Goal: Task Accomplishment & Management: Manage account settings

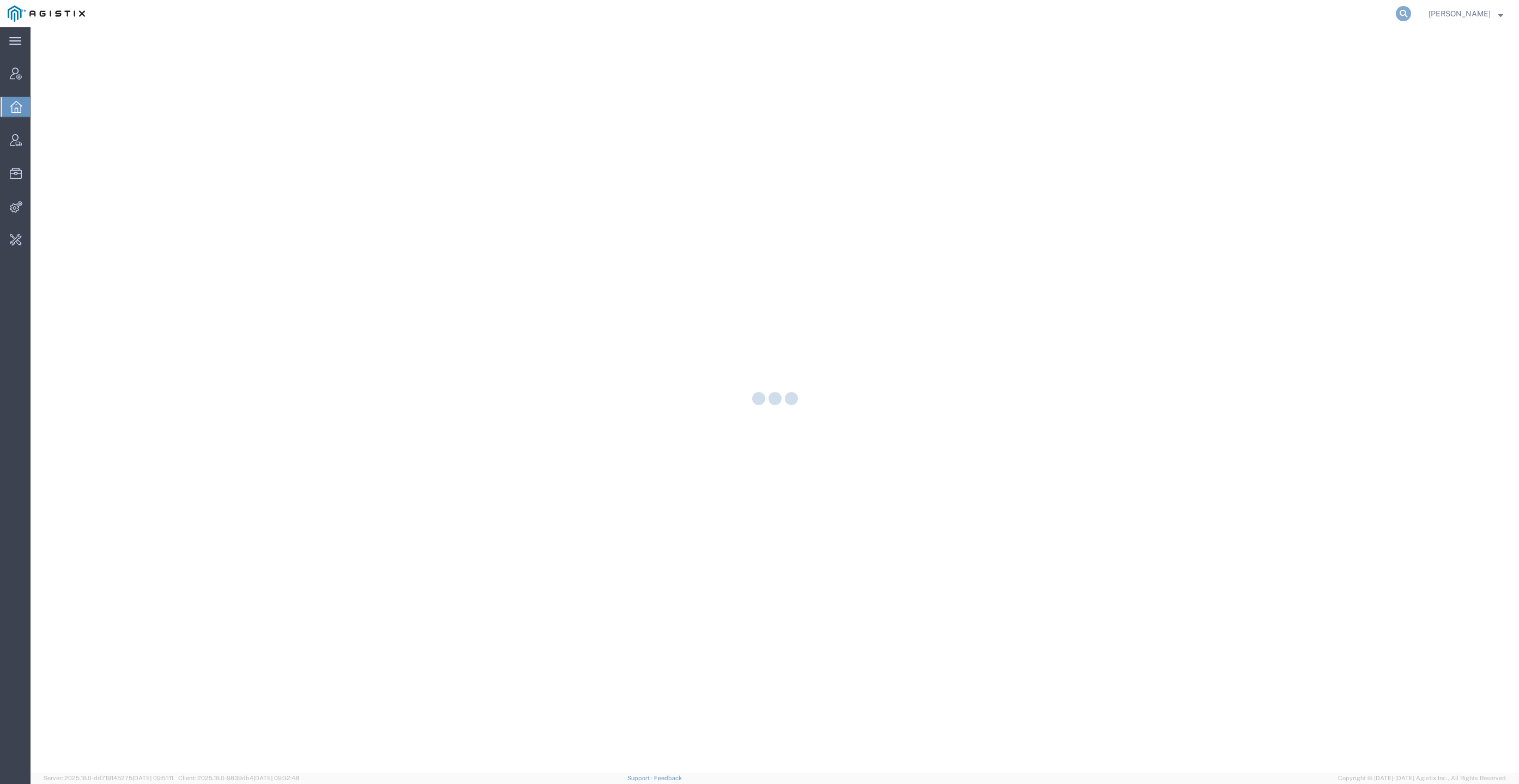
click at [1411, 18] on icon at bounding box center [1403, 13] width 15 height 15
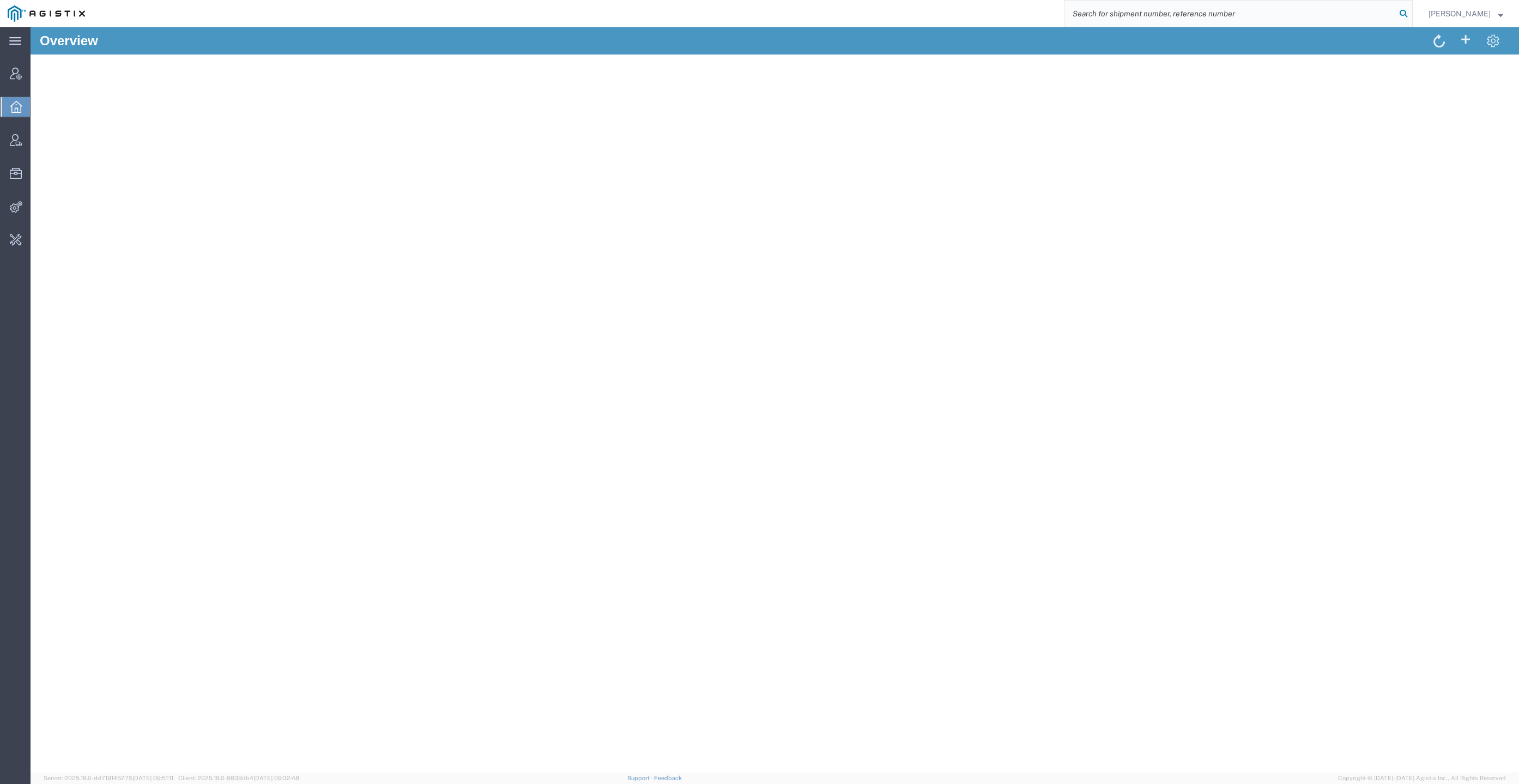
paste input "56292686"
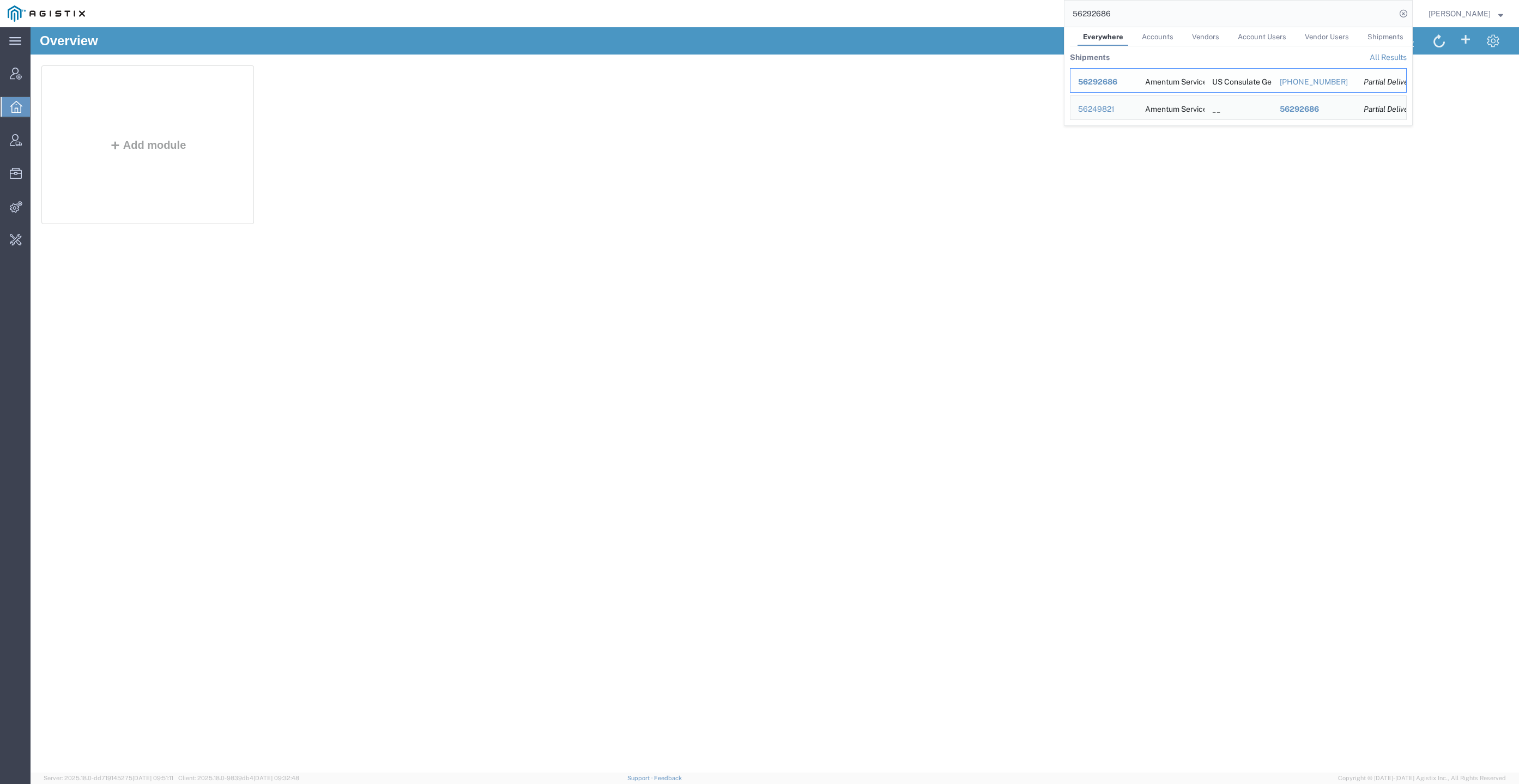
click at [1118, 81] on span "56292686" at bounding box center [1098, 81] width 40 height 9
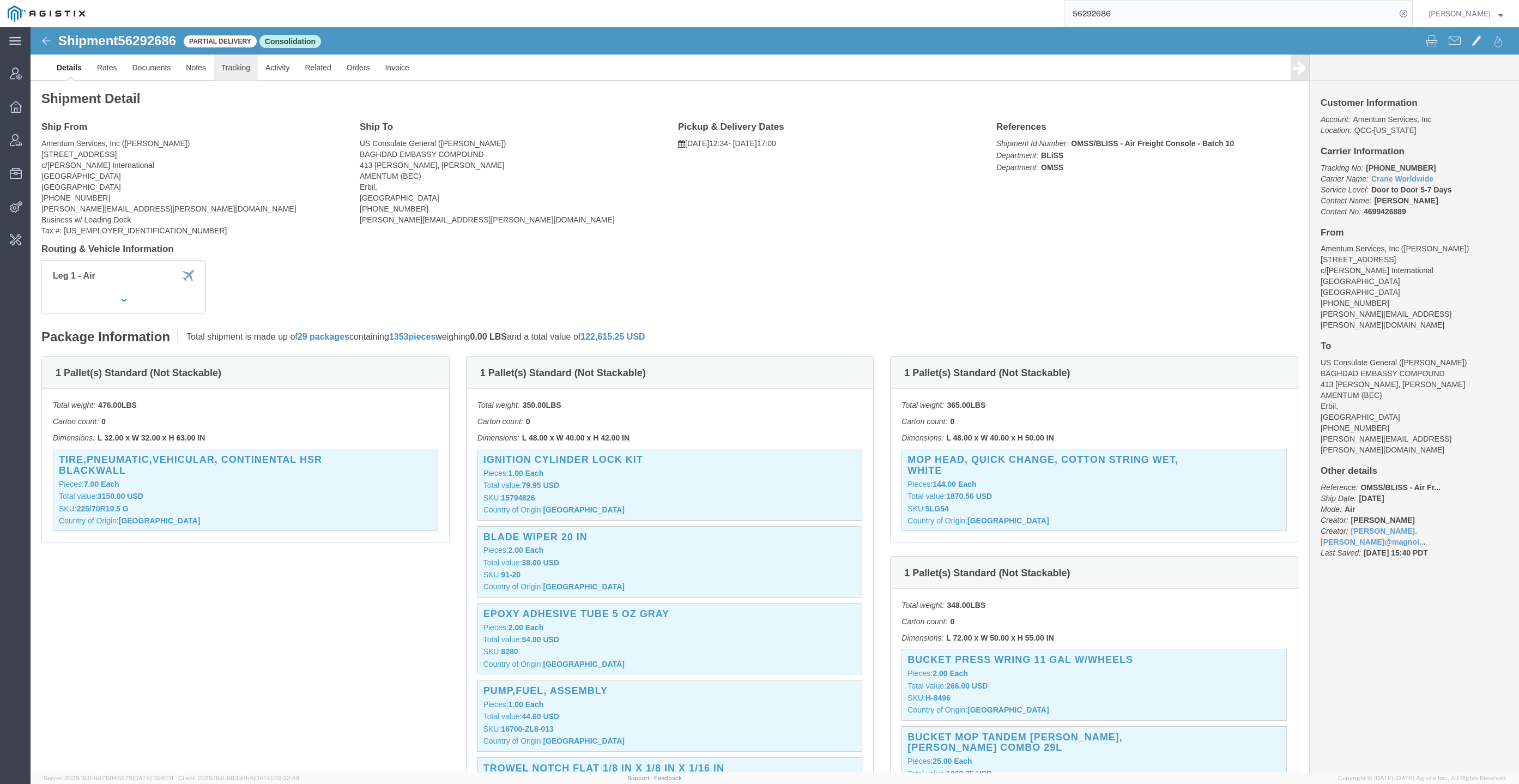
click link "Tracking"
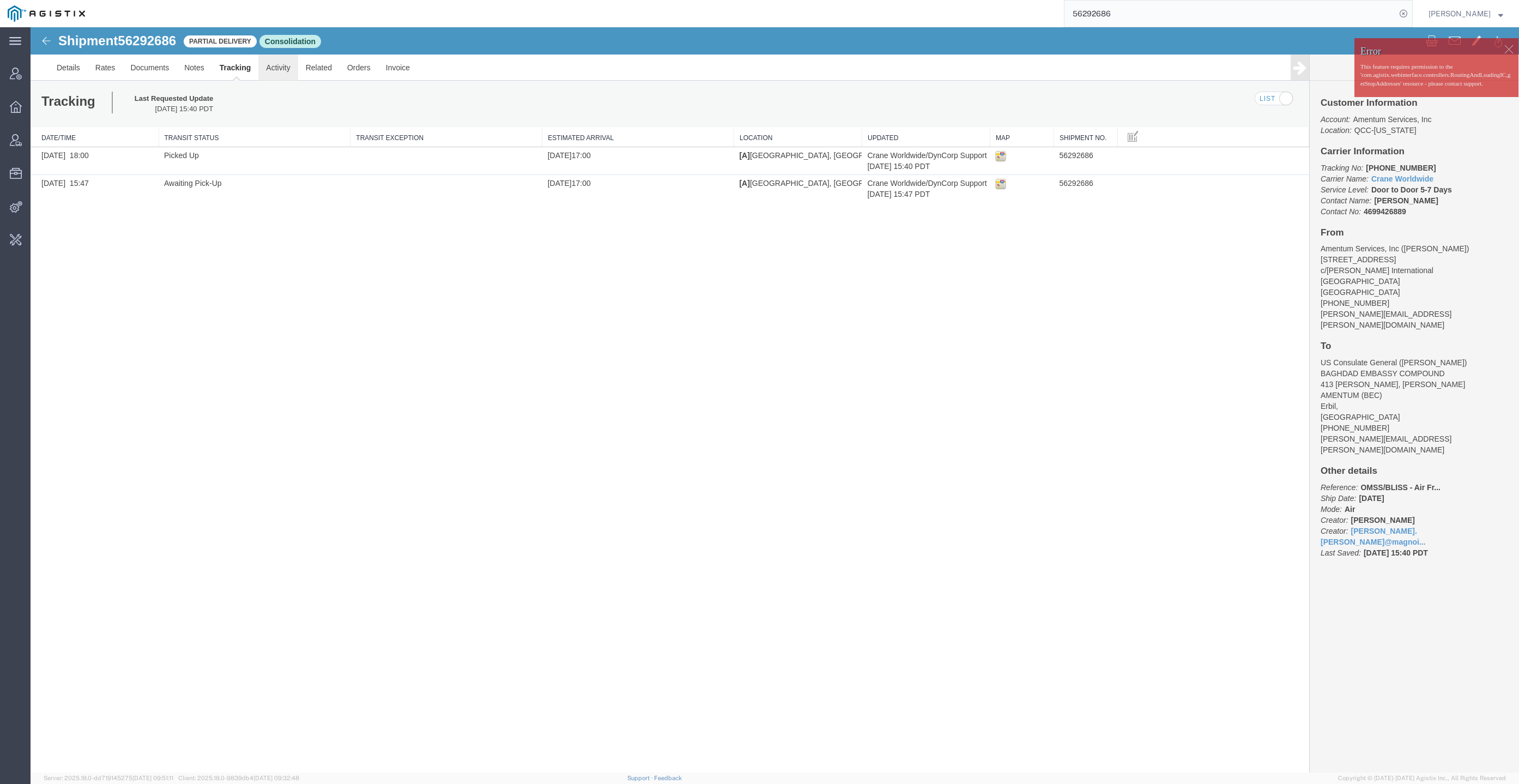
click at [273, 61] on link "Activity" at bounding box center [278, 67] width 40 height 26
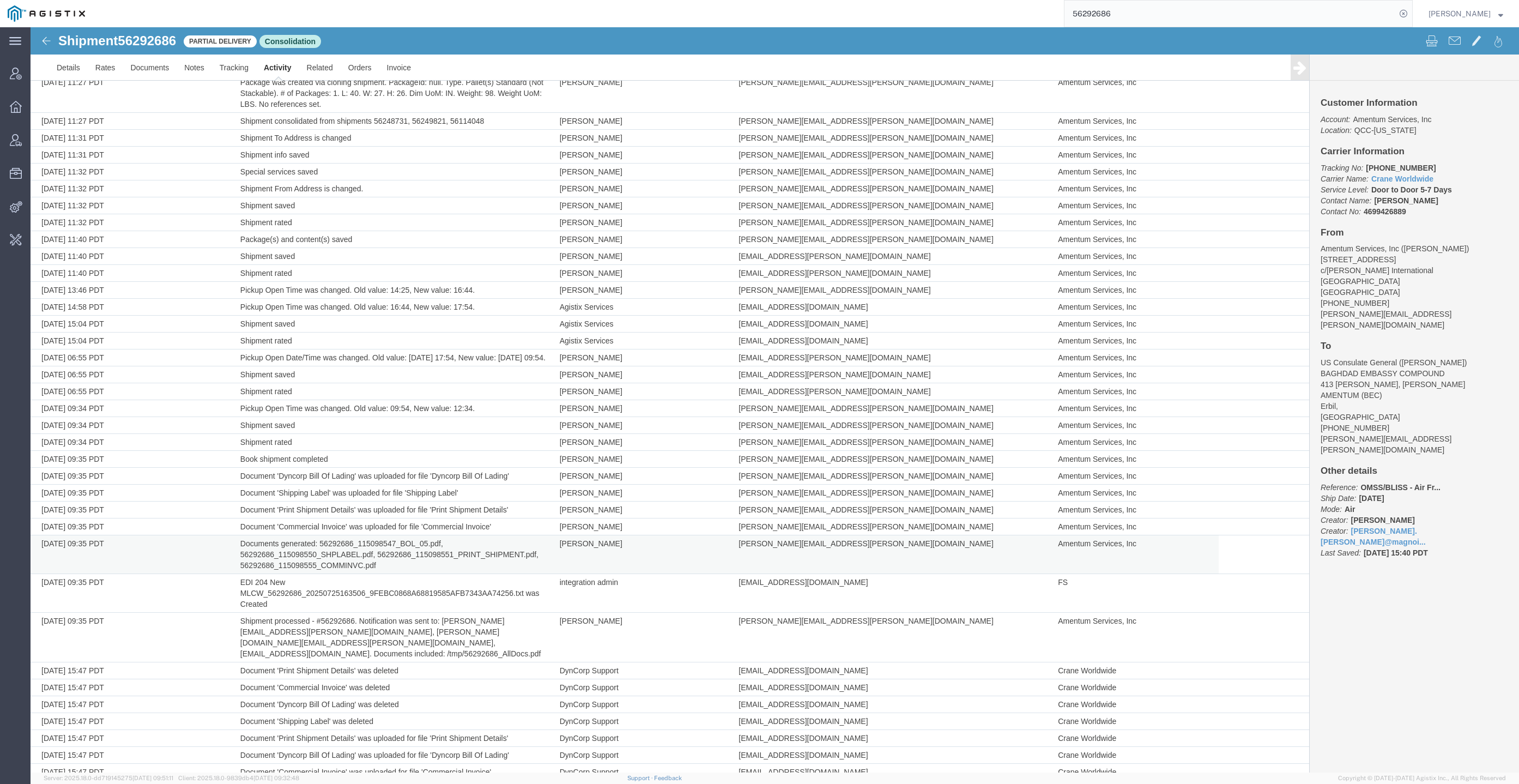
scroll to position [1415, 0]
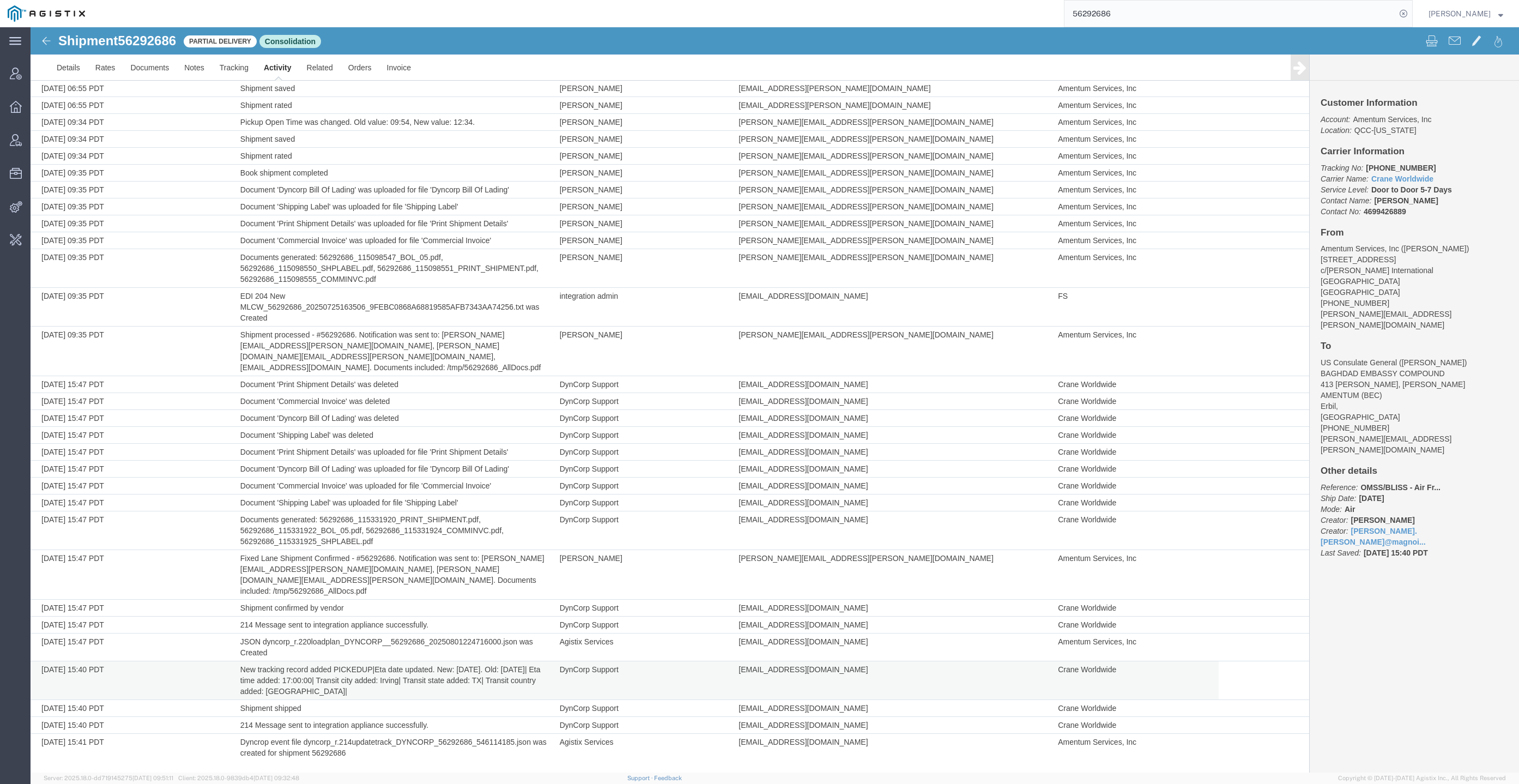
click at [754, 665] on td "dyncorpdfw@craneww.com" at bounding box center [892, 680] width 319 height 39
click at [763, 668] on span "dyncorpdfw@craneww.com" at bounding box center [802, 669] width 129 height 9
copy td "dyncorpdfw@craneww.com"
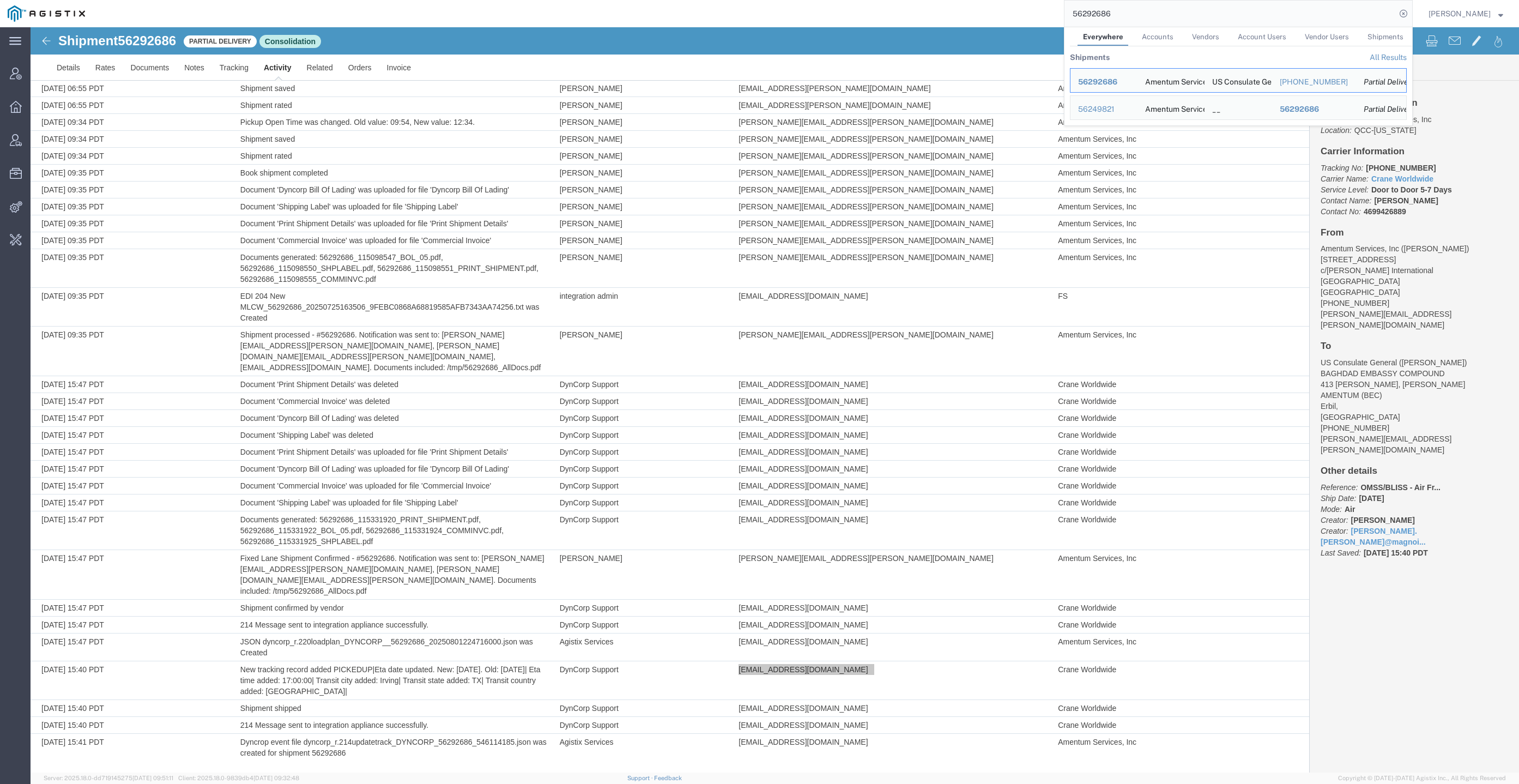
click at [1233, 9] on input "56292686" at bounding box center [1230, 13] width 331 height 26
paste input "dyncorpdfw@craneww.com"
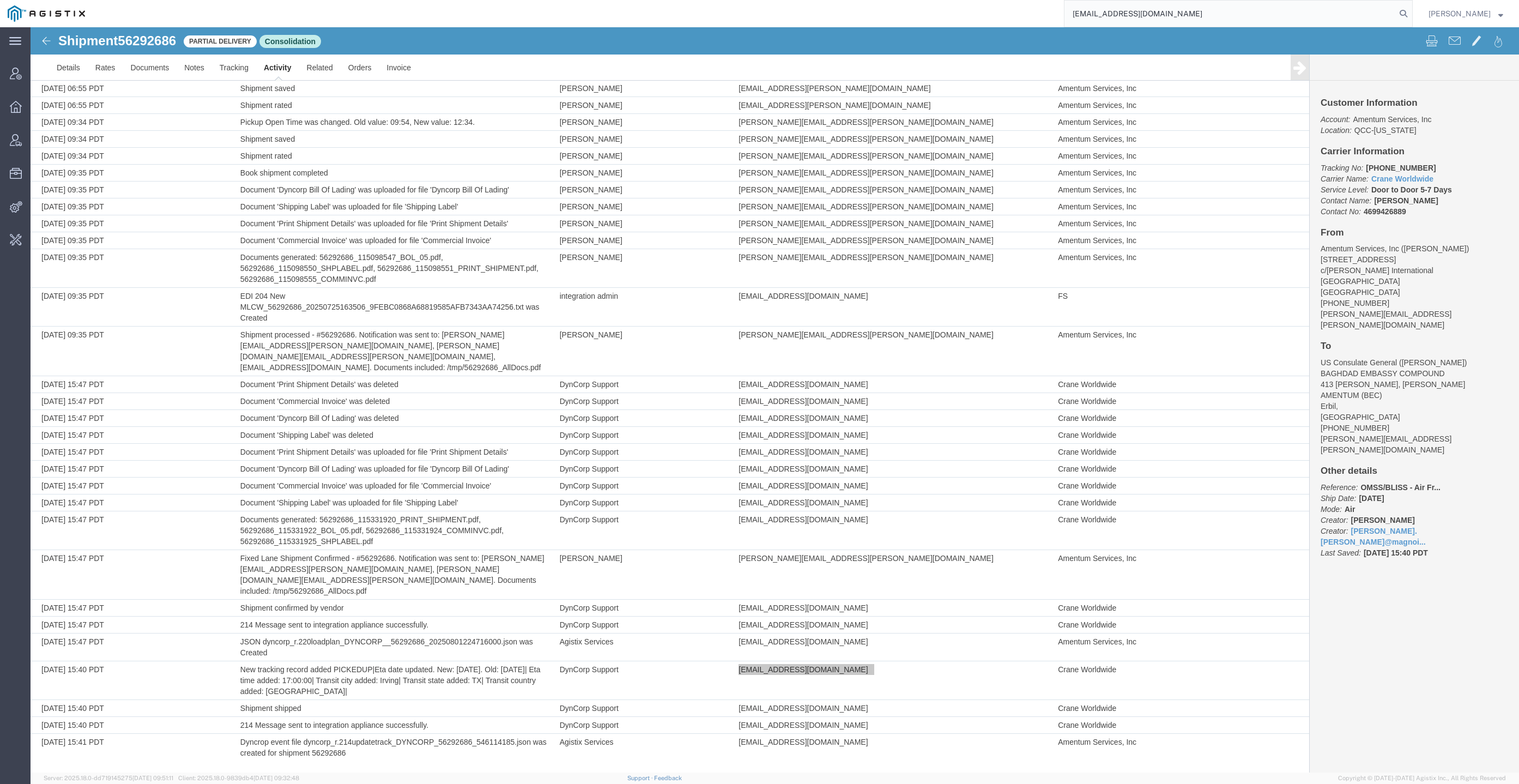
type input "dyncorpdfw@craneww.com"
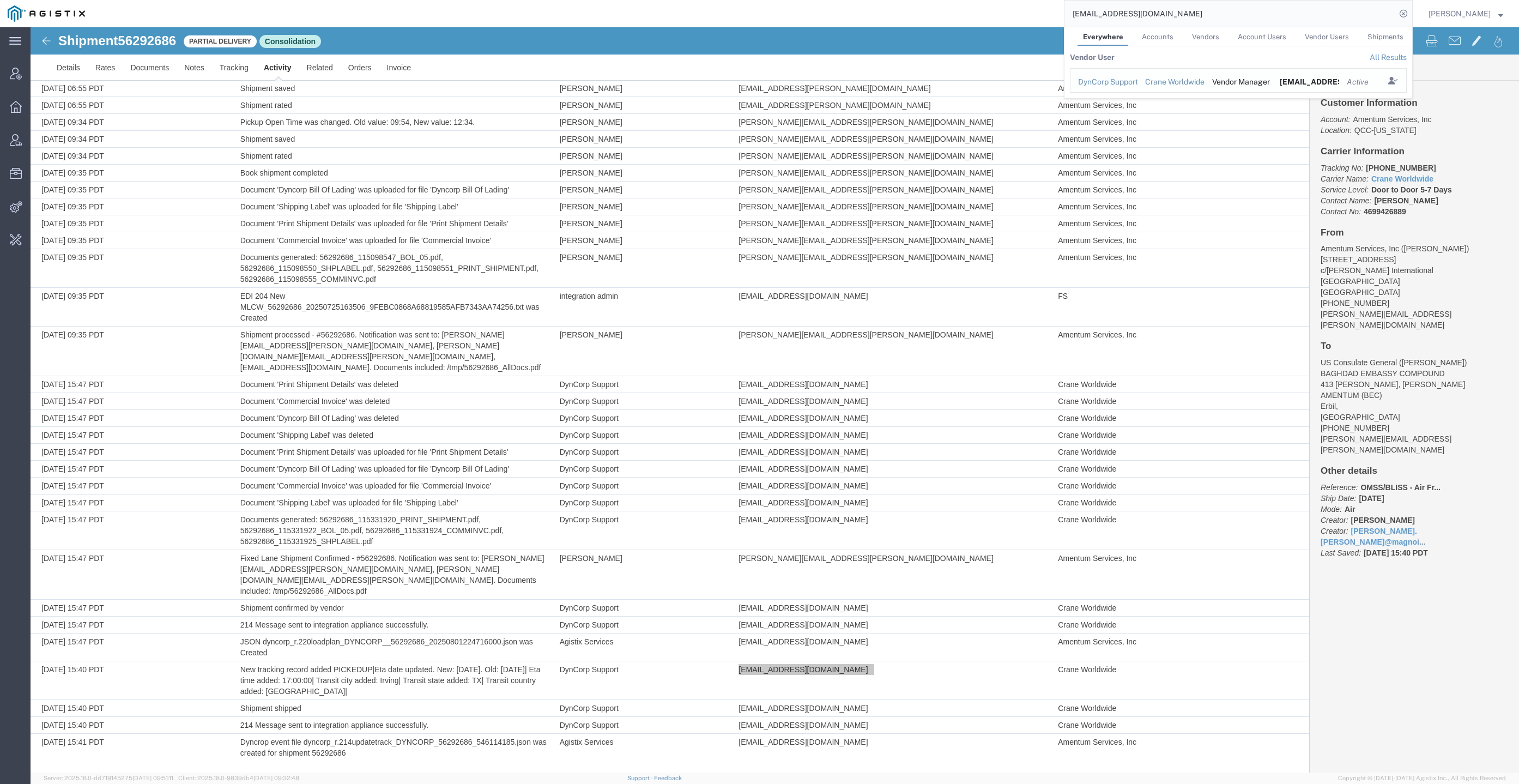
click at [1129, 81] on div "DynCorp Support" at bounding box center [1104, 82] width 52 height 11
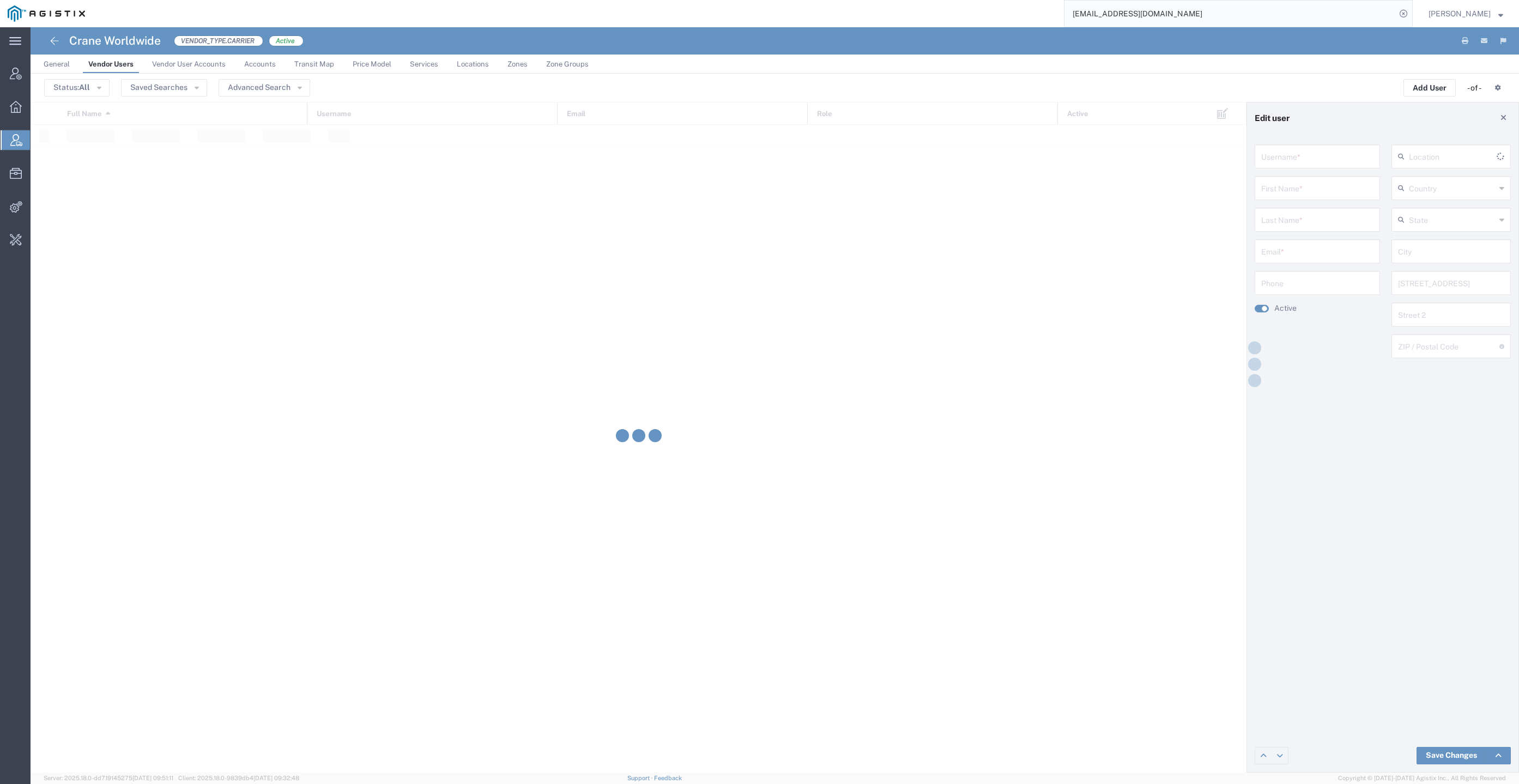
type input "dyncorpdfw@craneww.com"
type input "DynCorp"
type input "Support"
type input "dyncorpdfw@craneww.com"
type input "United States"
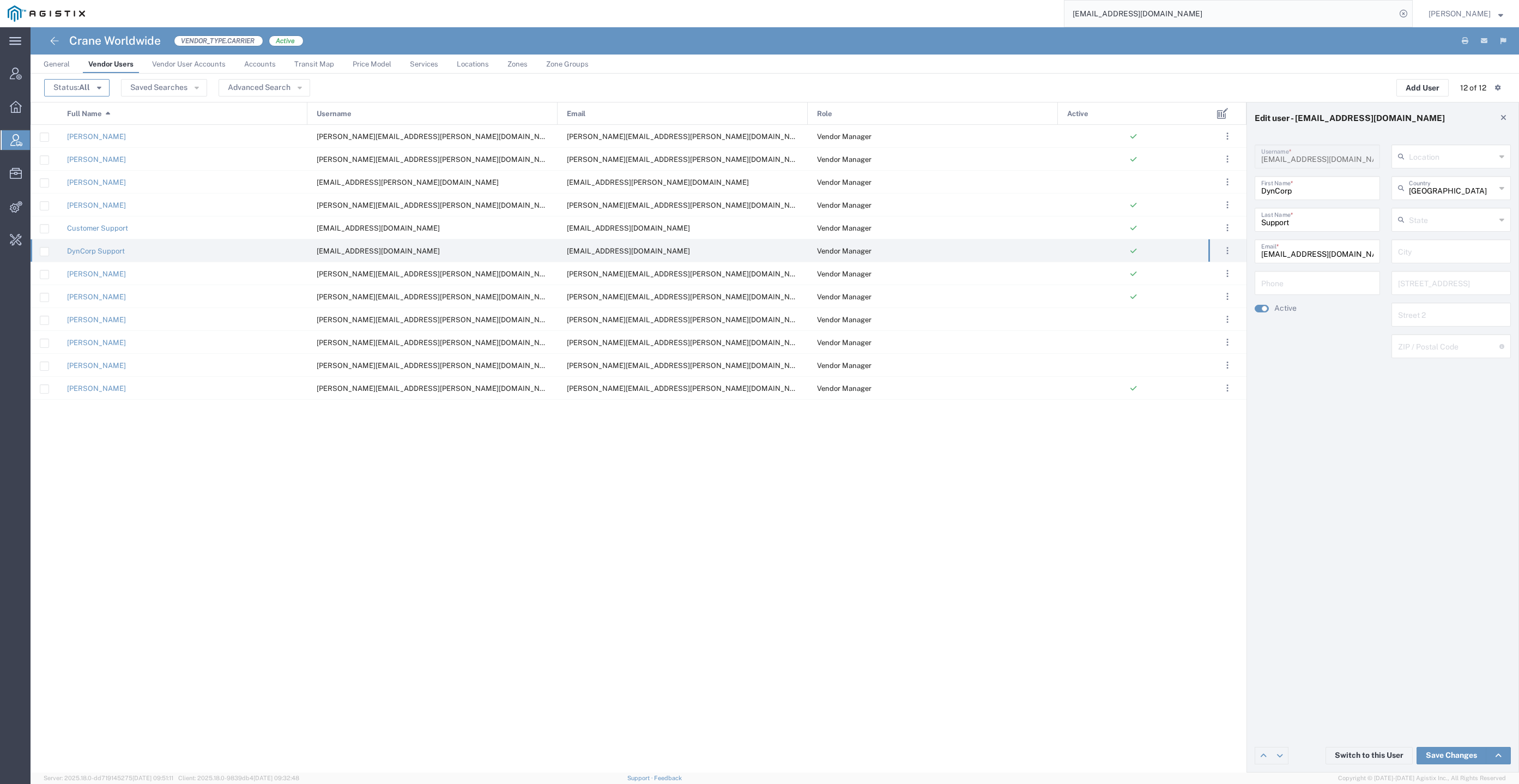
click at [87, 85] on span "All" at bounding box center [85, 87] width 11 height 9
click at [93, 130] on span "All" at bounding box center [107, 125] width 126 height 17
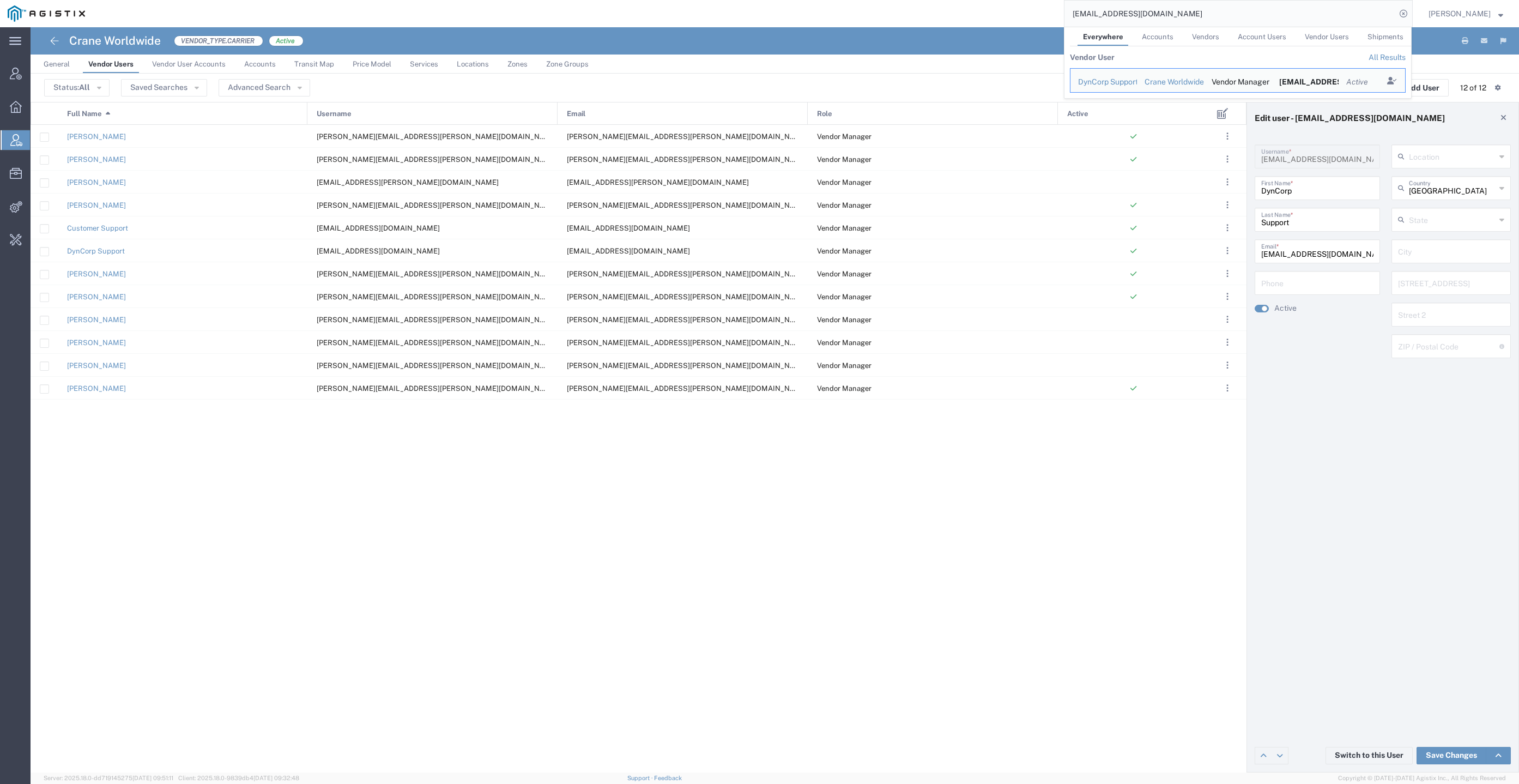
click at [1354, 20] on input "dyncorpdfw@craneww.com" at bounding box center [1230, 13] width 331 height 26
paste input "Lindsey.Kee"
click at [1102, 81] on div "Lindsey Kee" at bounding box center [1103, 82] width 51 height 11
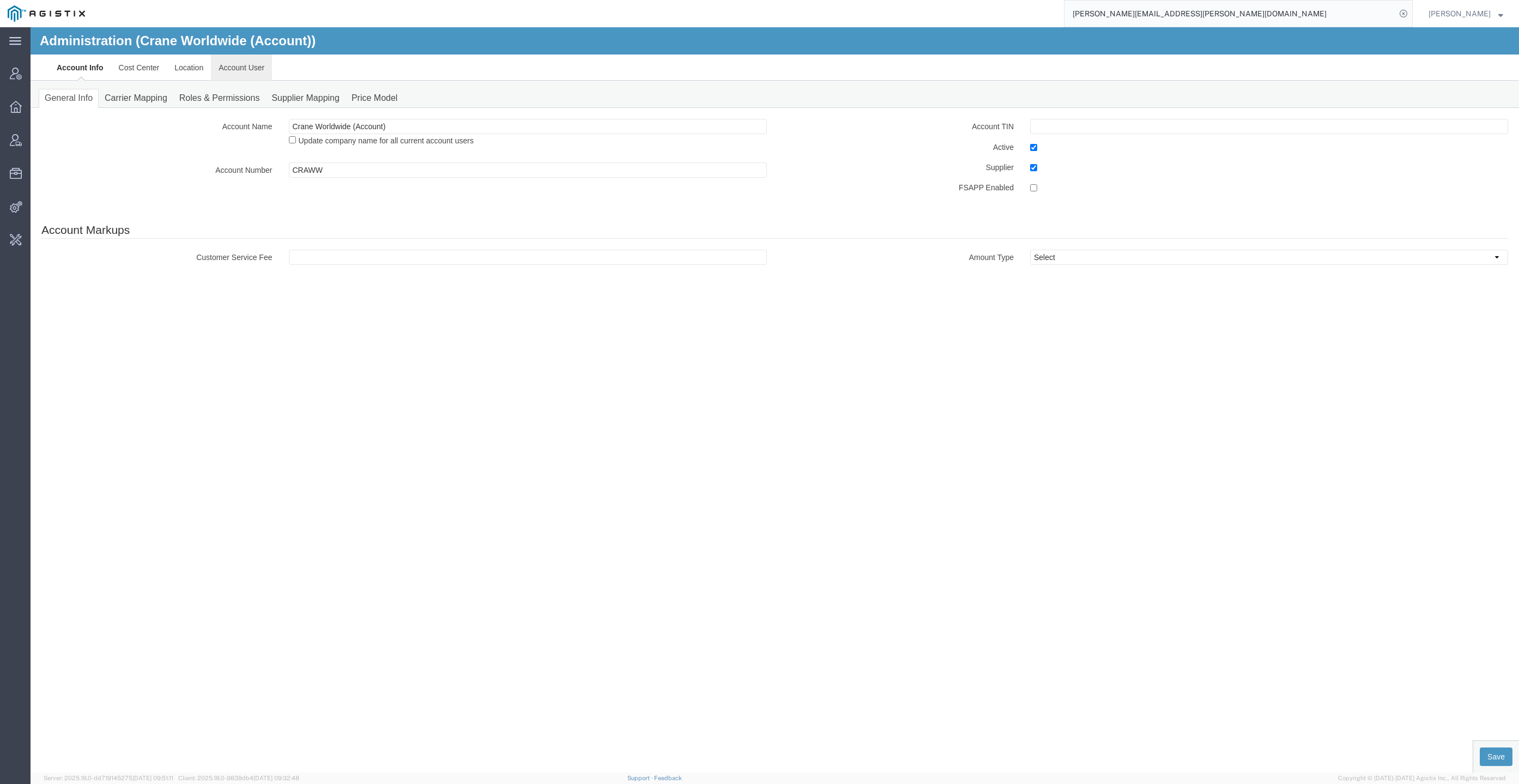
click at [245, 63] on link "Account User" at bounding box center [241, 67] width 61 height 26
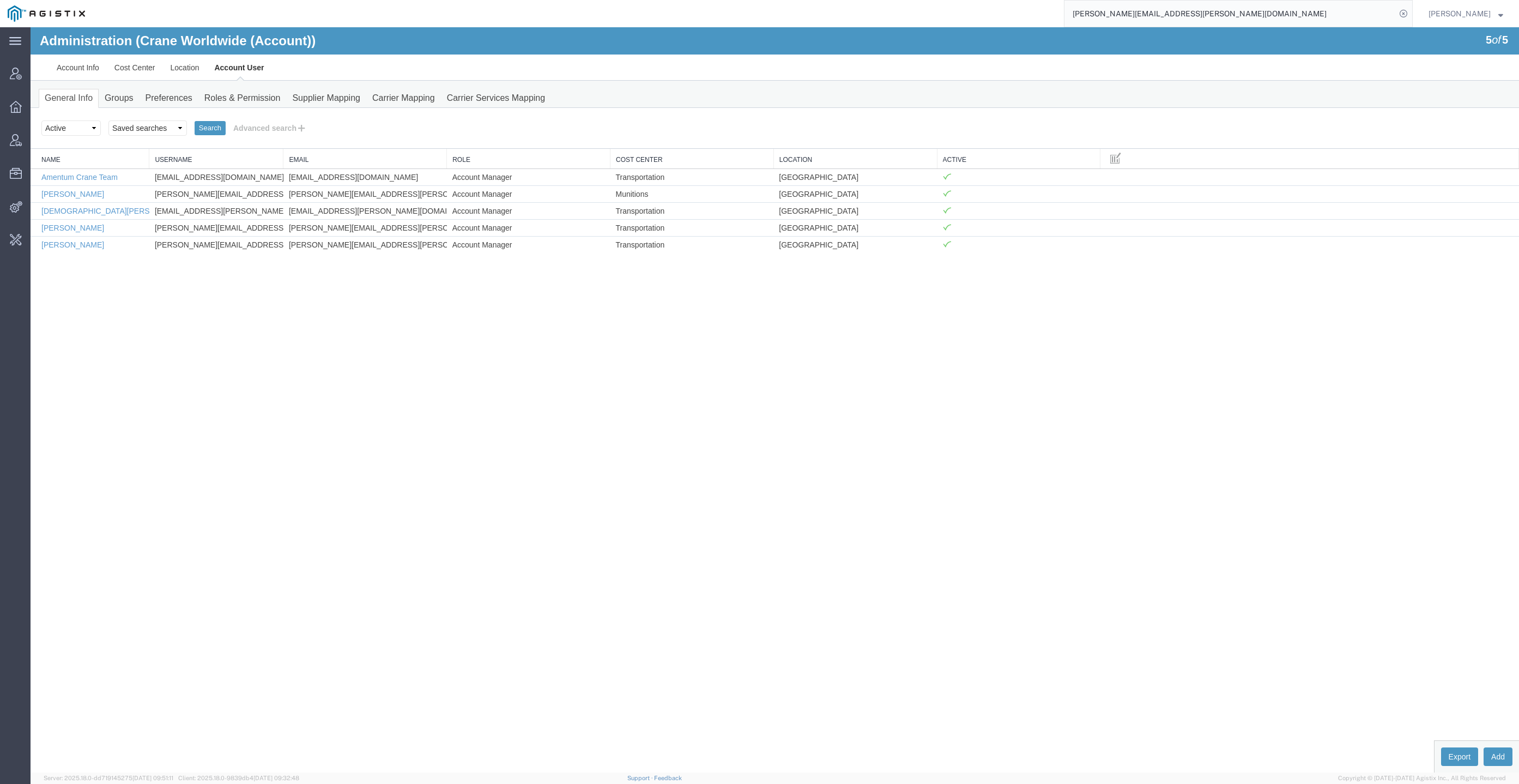
click at [1149, 17] on input "Lindsey.Kee@craneww.com" at bounding box center [1230, 13] width 331 height 26
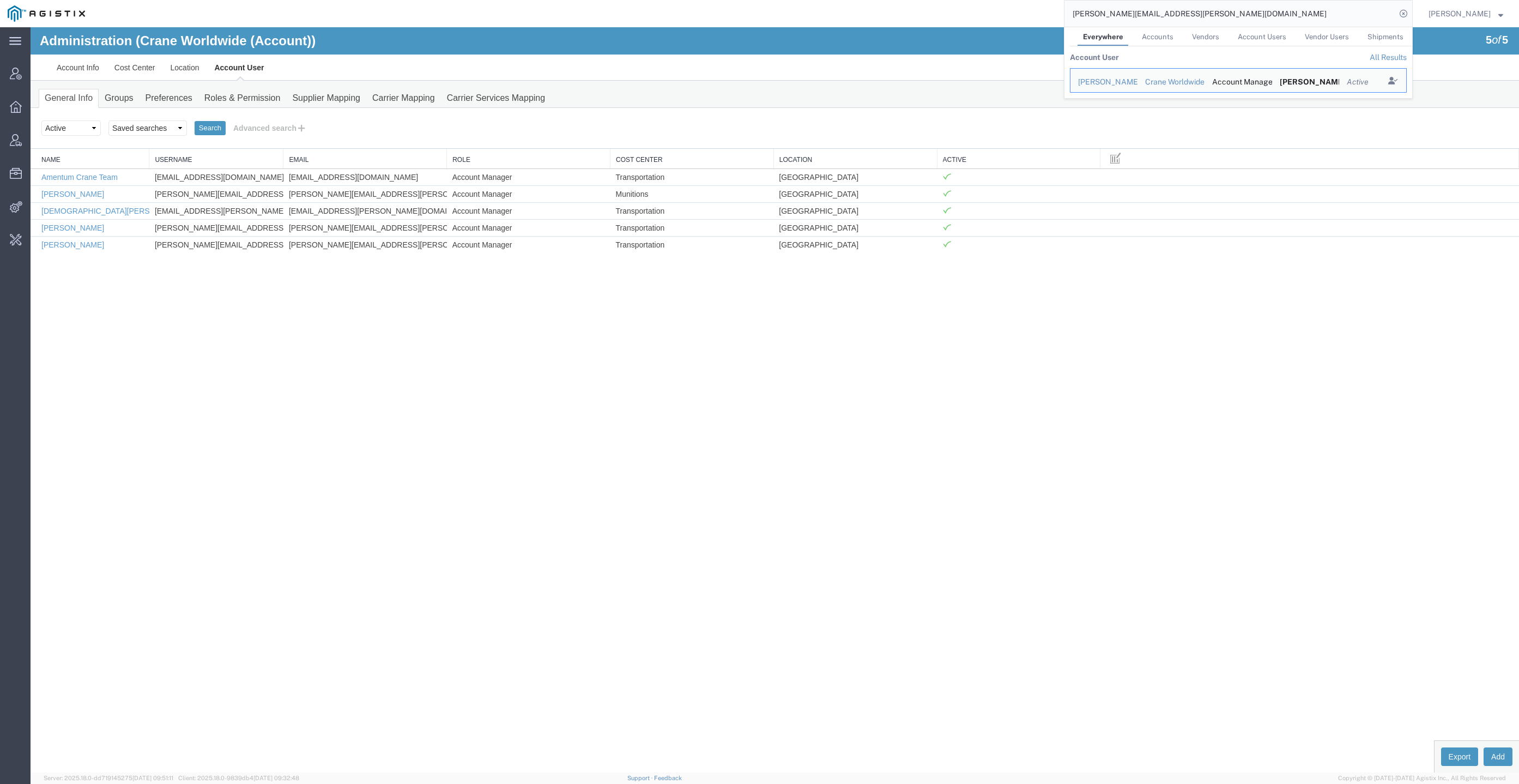
click at [1149, 17] on input "Lindsey.Kee@craneww.com" at bounding box center [1230, 13] width 331 height 26
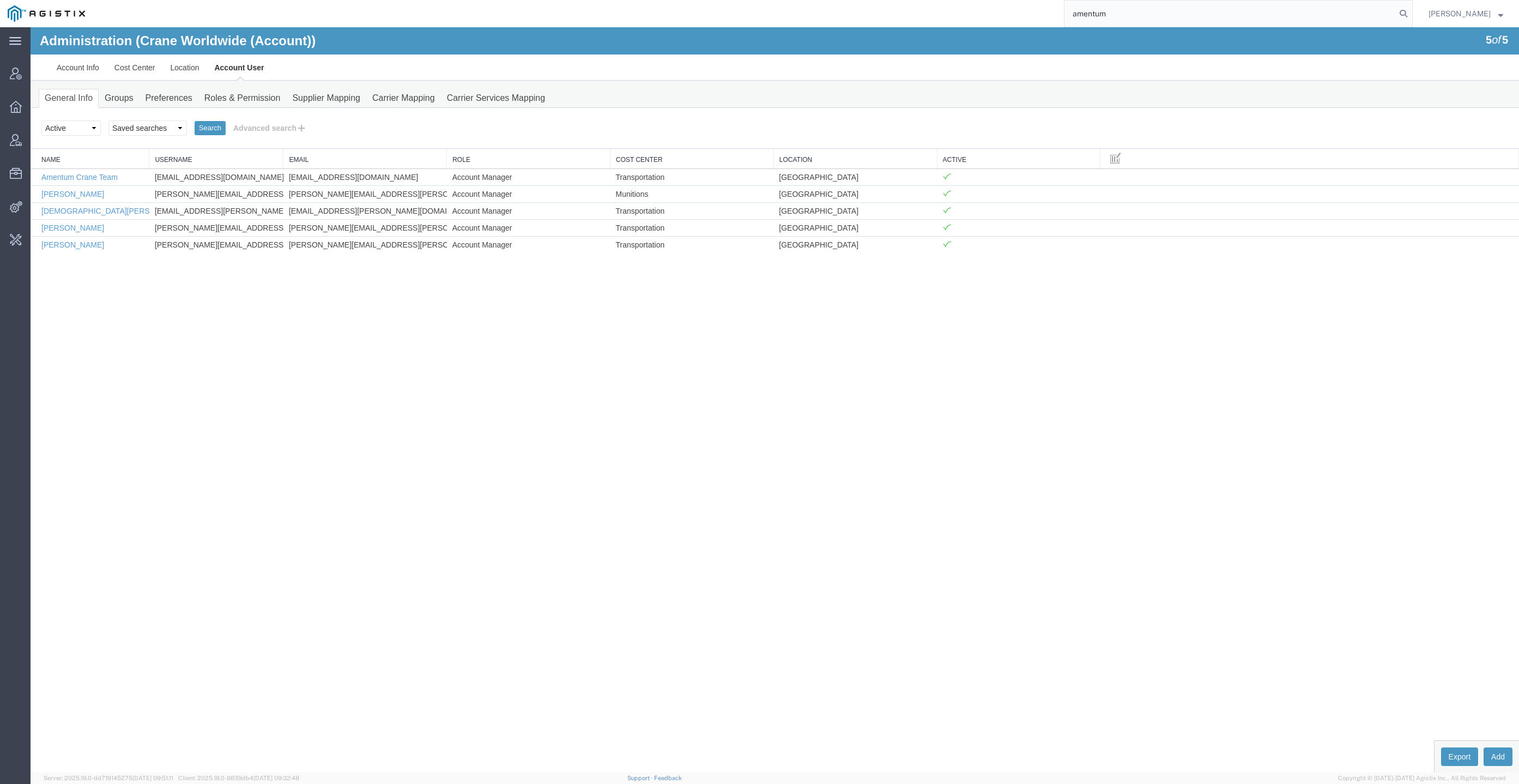
type input "amentum"
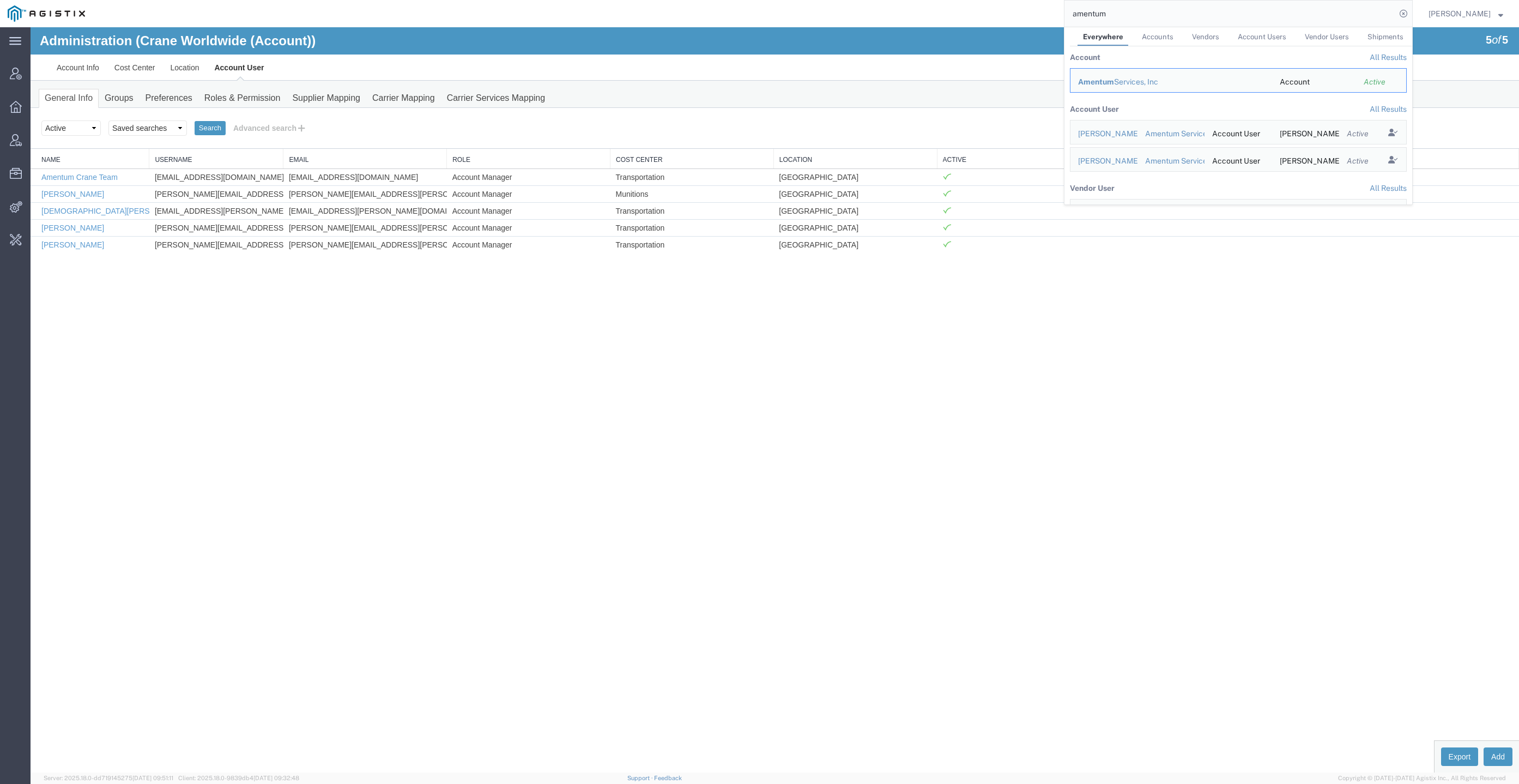
click at [1140, 74] on td "Amentum Services, Inc" at bounding box center [1171, 80] width 202 height 24
click at [1141, 74] on td "Amentum Services, Inc" at bounding box center [1171, 80] width 202 height 24
click at [1144, 77] on div "Amentum Services, Inc" at bounding box center [1171, 82] width 187 height 11
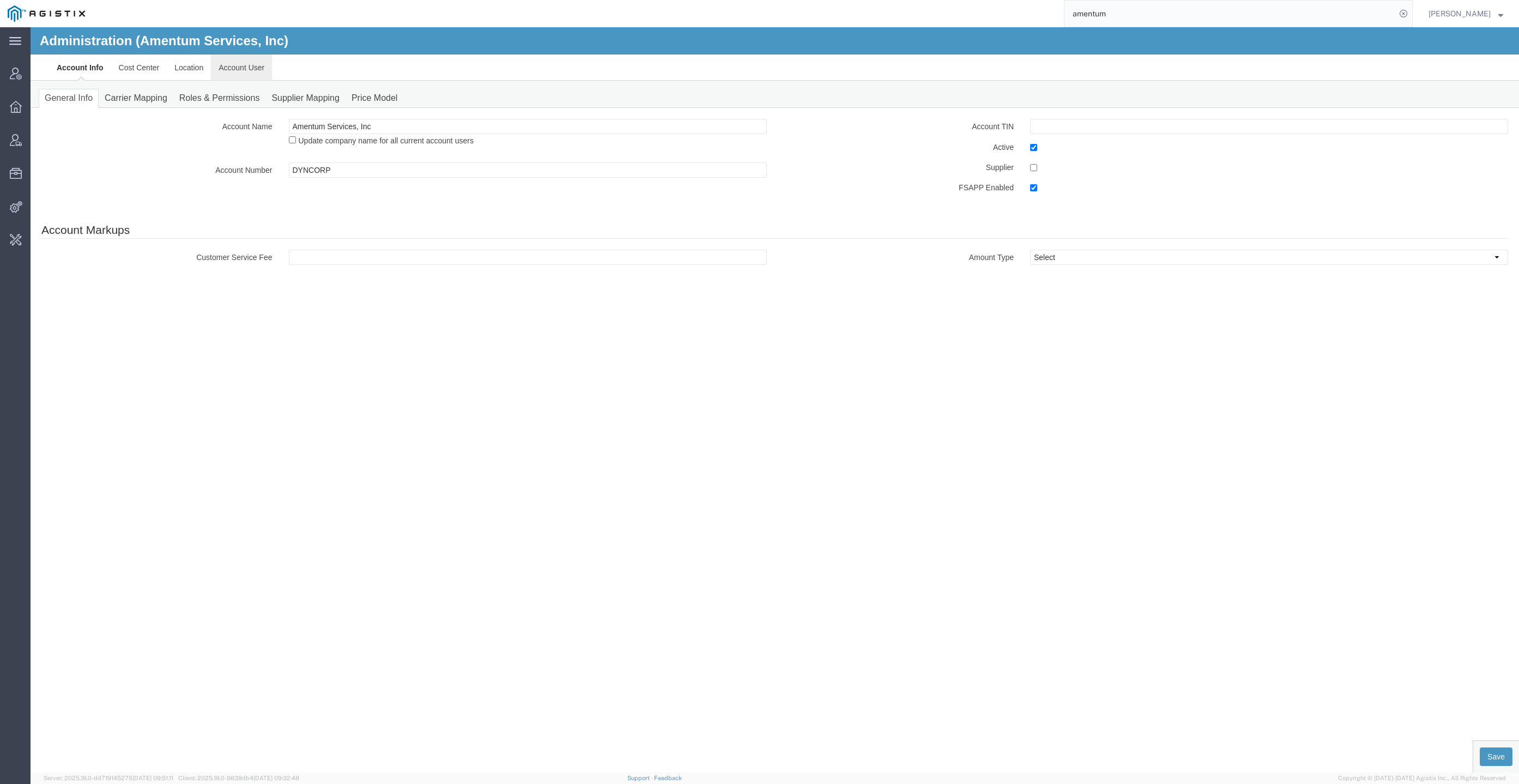
click at [261, 70] on link "Account User" at bounding box center [241, 67] width 61 height 26
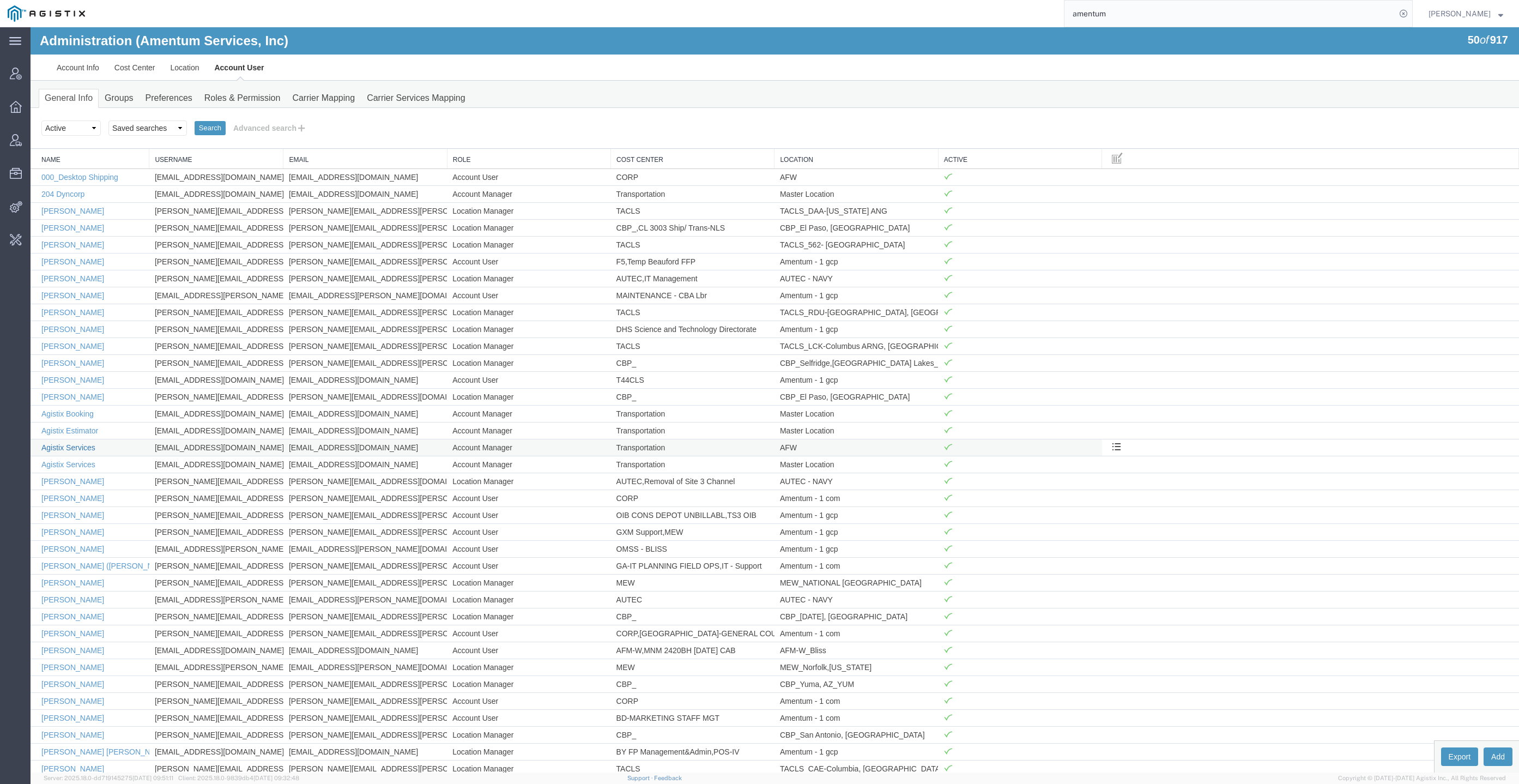
click at [84, 447] on link "Agistix Services" at bounding box center [68, 447] width 54 height 9
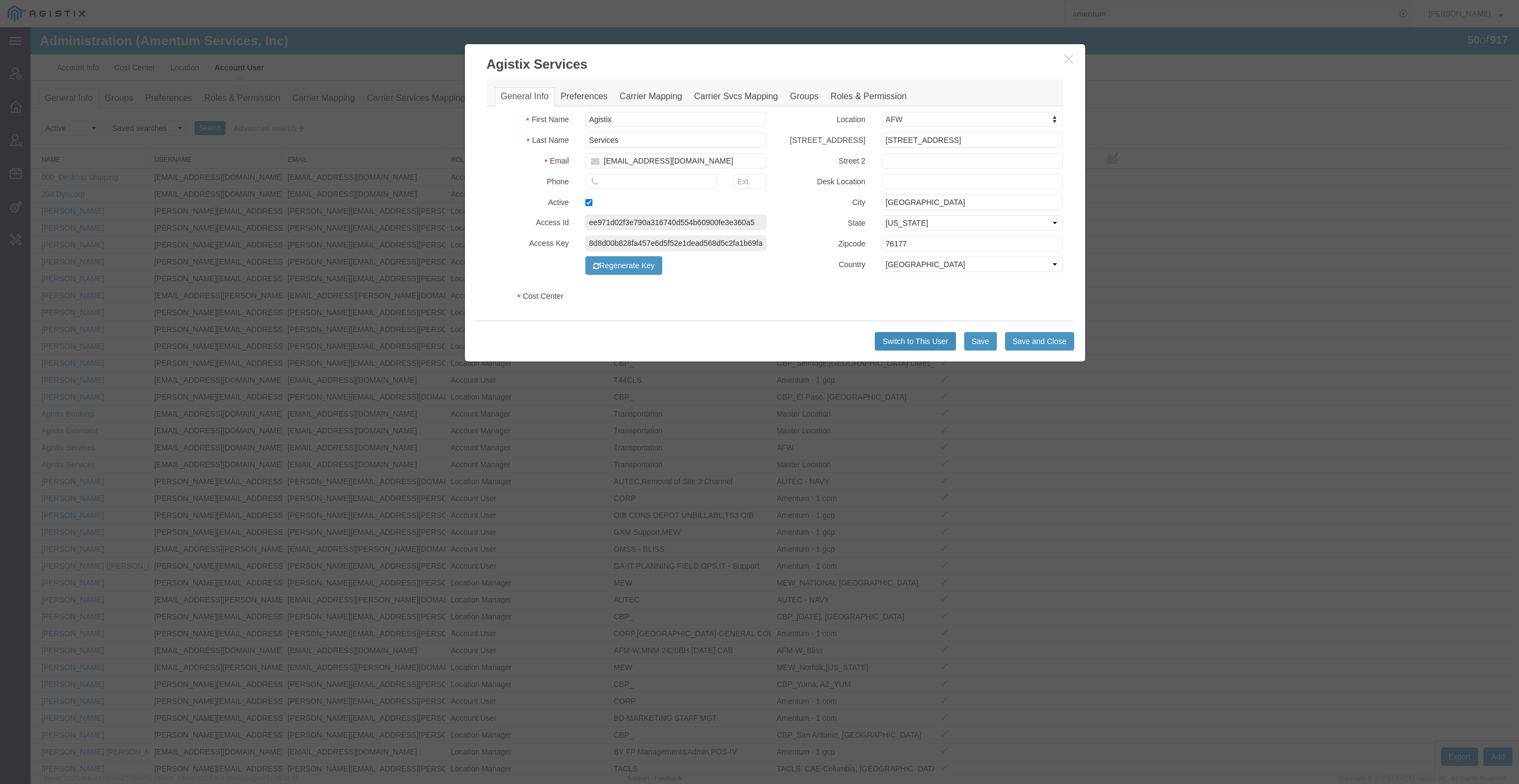
select select "DEPARTMENT"
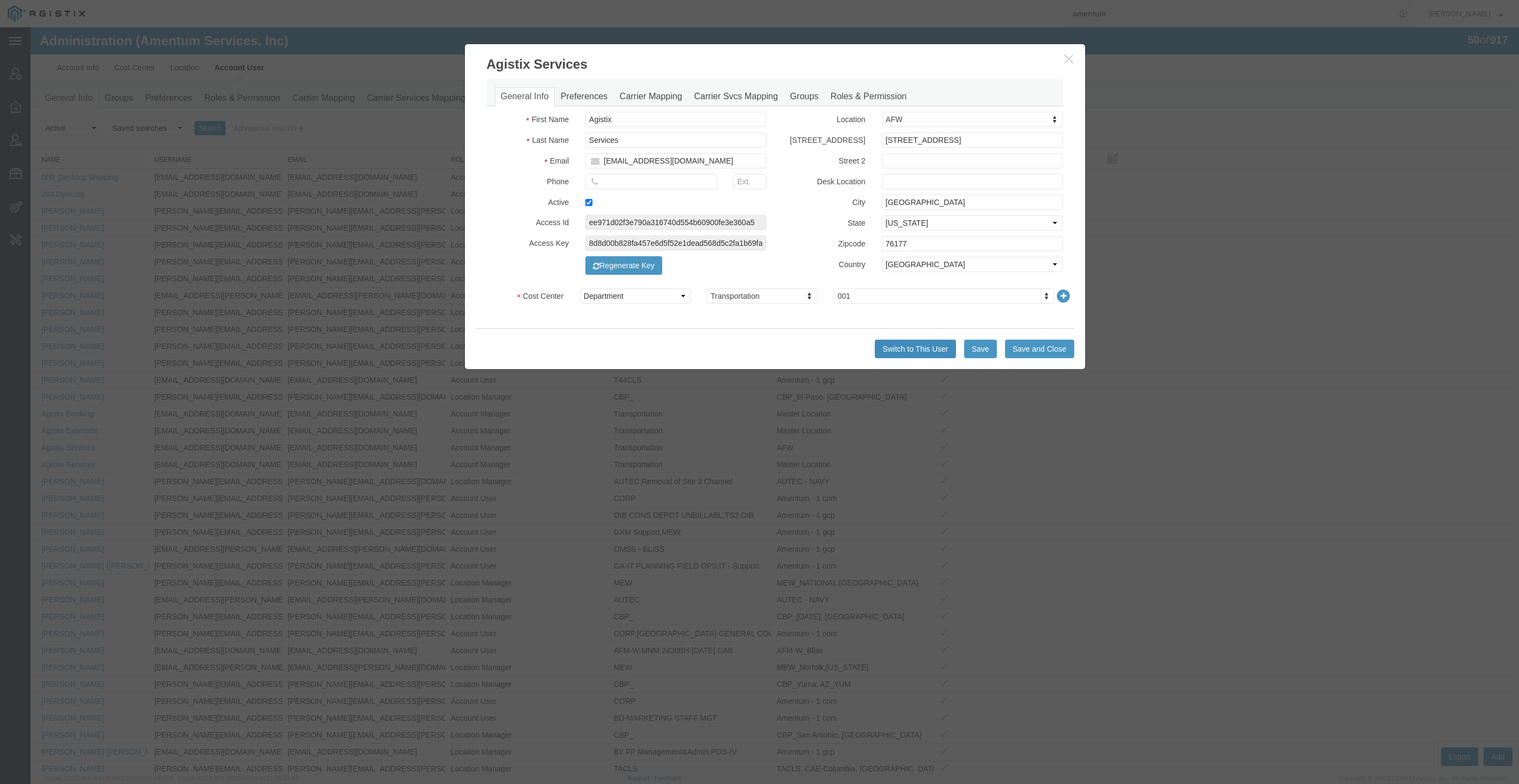
click at [920, 356] on button "Switch to This User" at bounding box center [915, 349] width 81 height 18
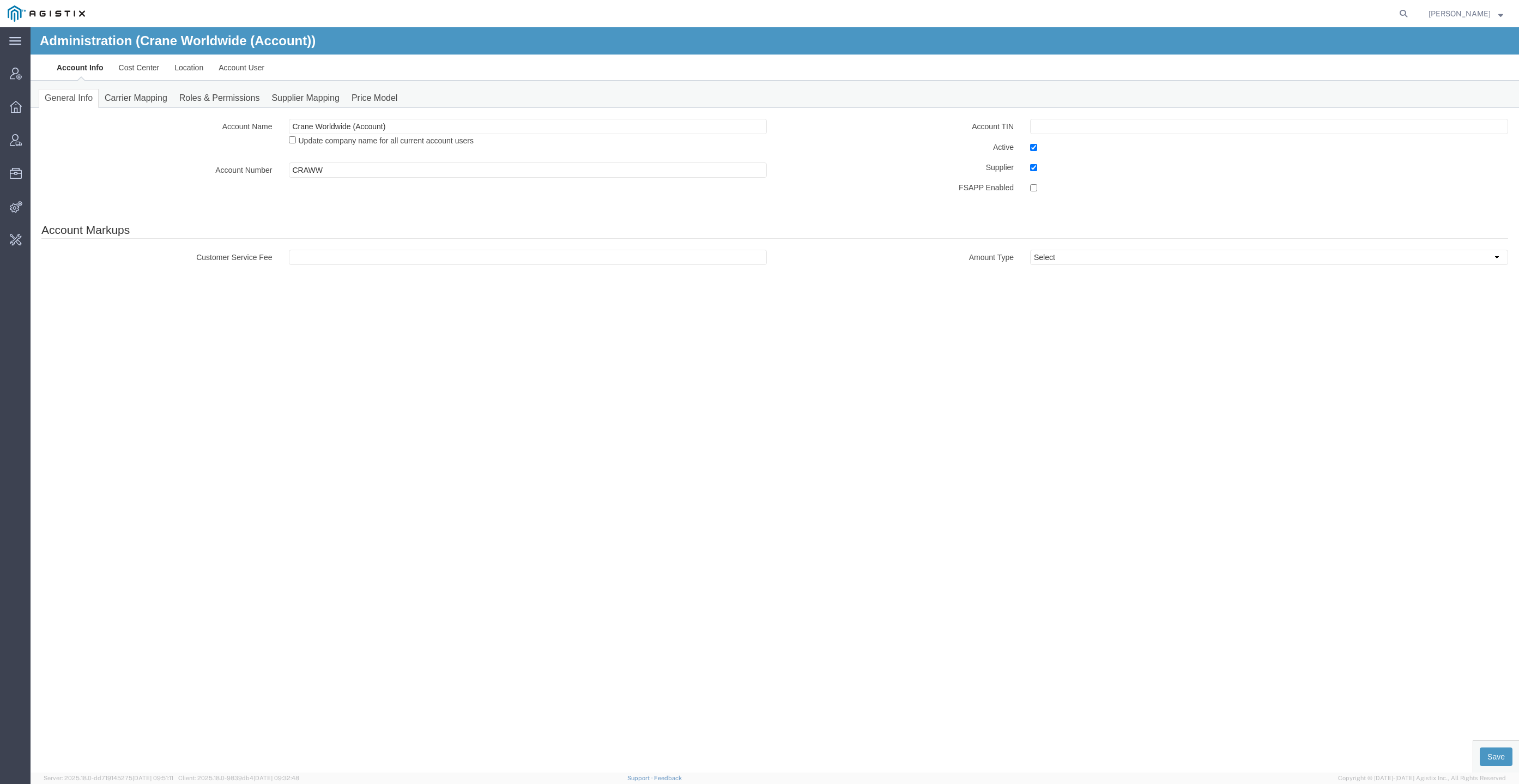
click at [1412, 6] on form at bounding box center [1404, 13] width 17 height 27
click at [1407, 21] on agx-global-search at bounding box center [1238, 13] width 349 height 27
click at [1411, 15] on icon at bounding box center [1403, 13] width 15 height 15
paste input "amentum@craneww.com"
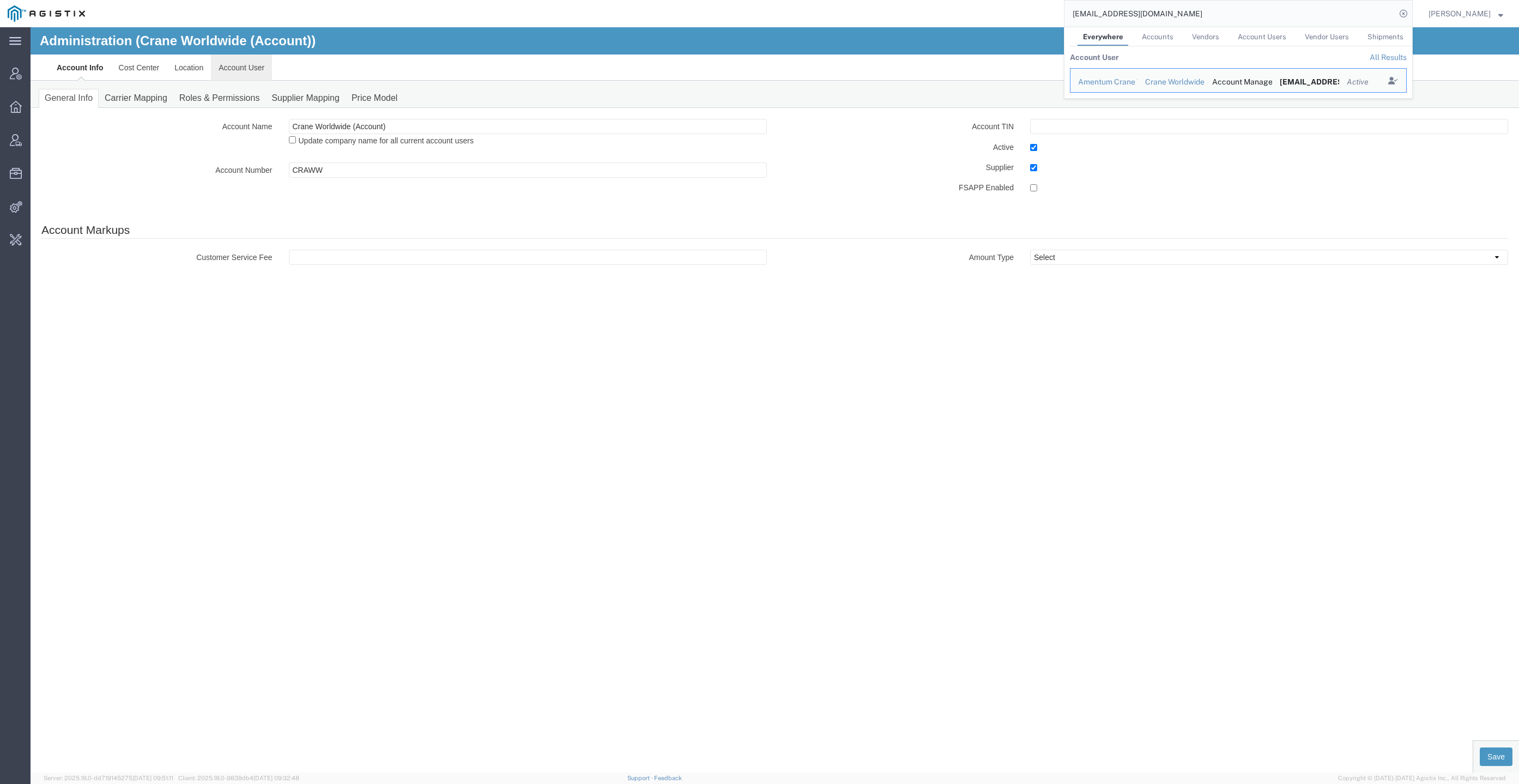
click at [224, 62] on link "Account User" at bounding box center [241, 67] width 61 height 26
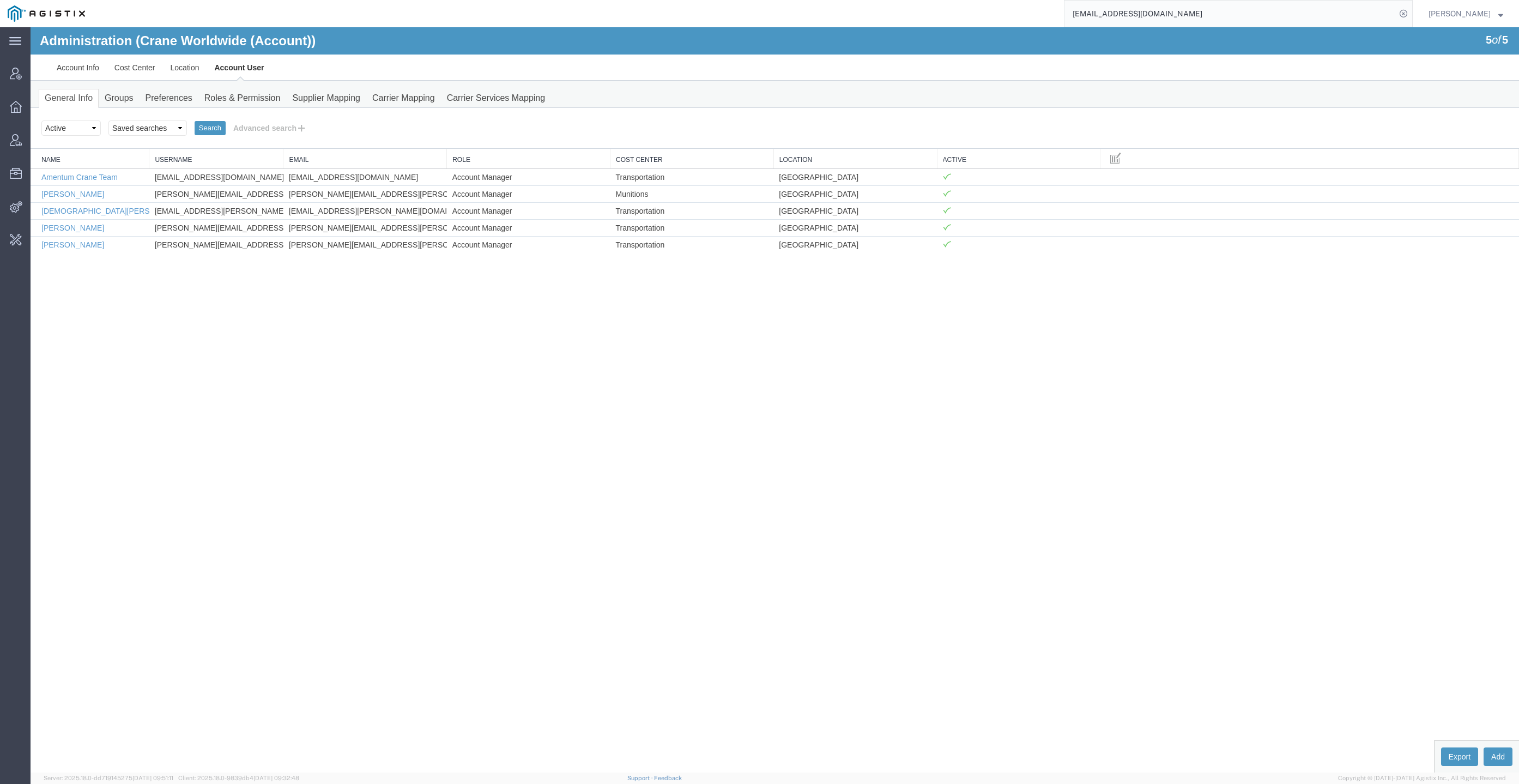
click at [1182, 9] on input "amentum@craneww.com" at bounding box center [1230, 13] width 331 height 26
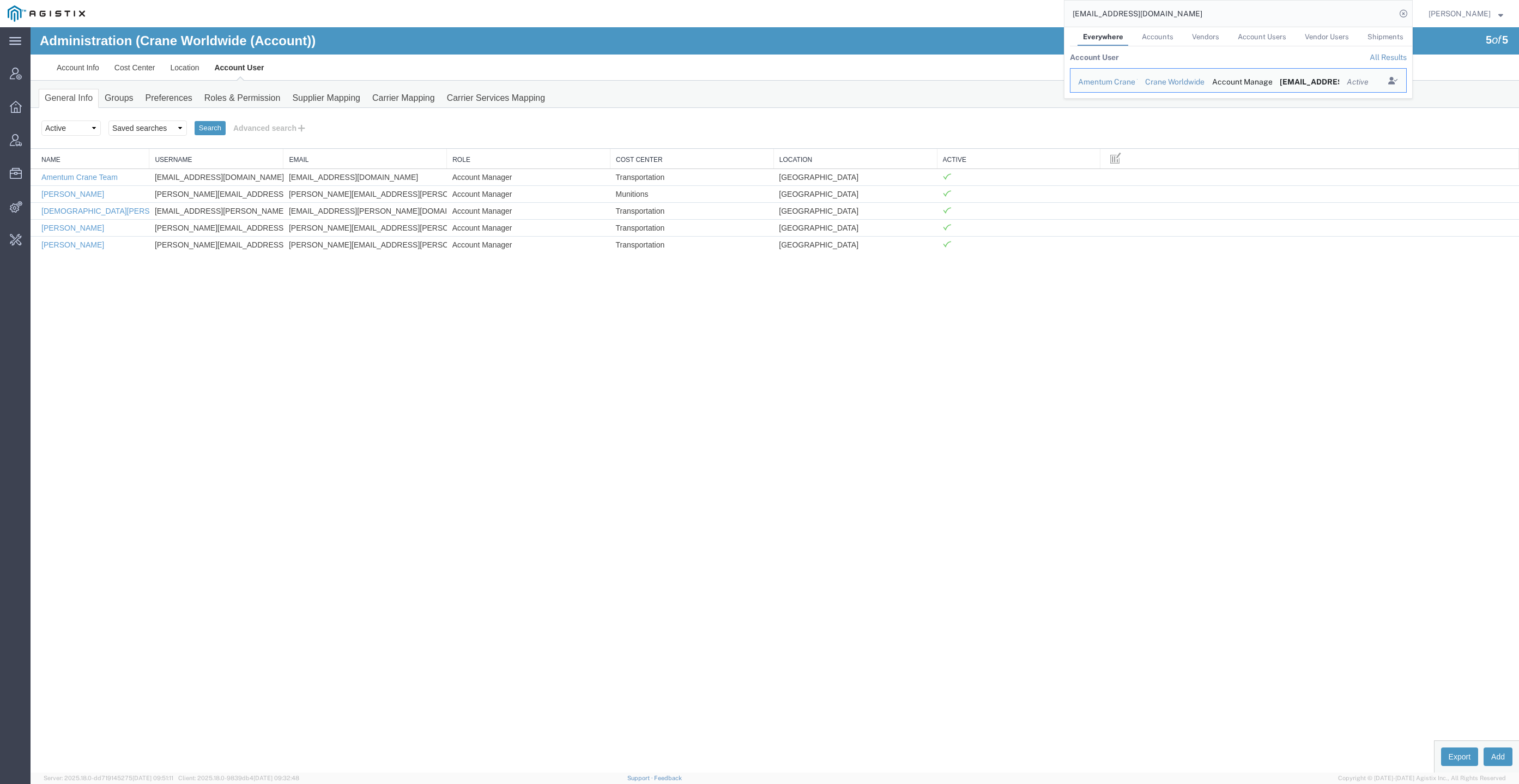
click at [1182, 9] on input "amentum@craneww.com" at bounding box center [1230, 13] width 331 height 26
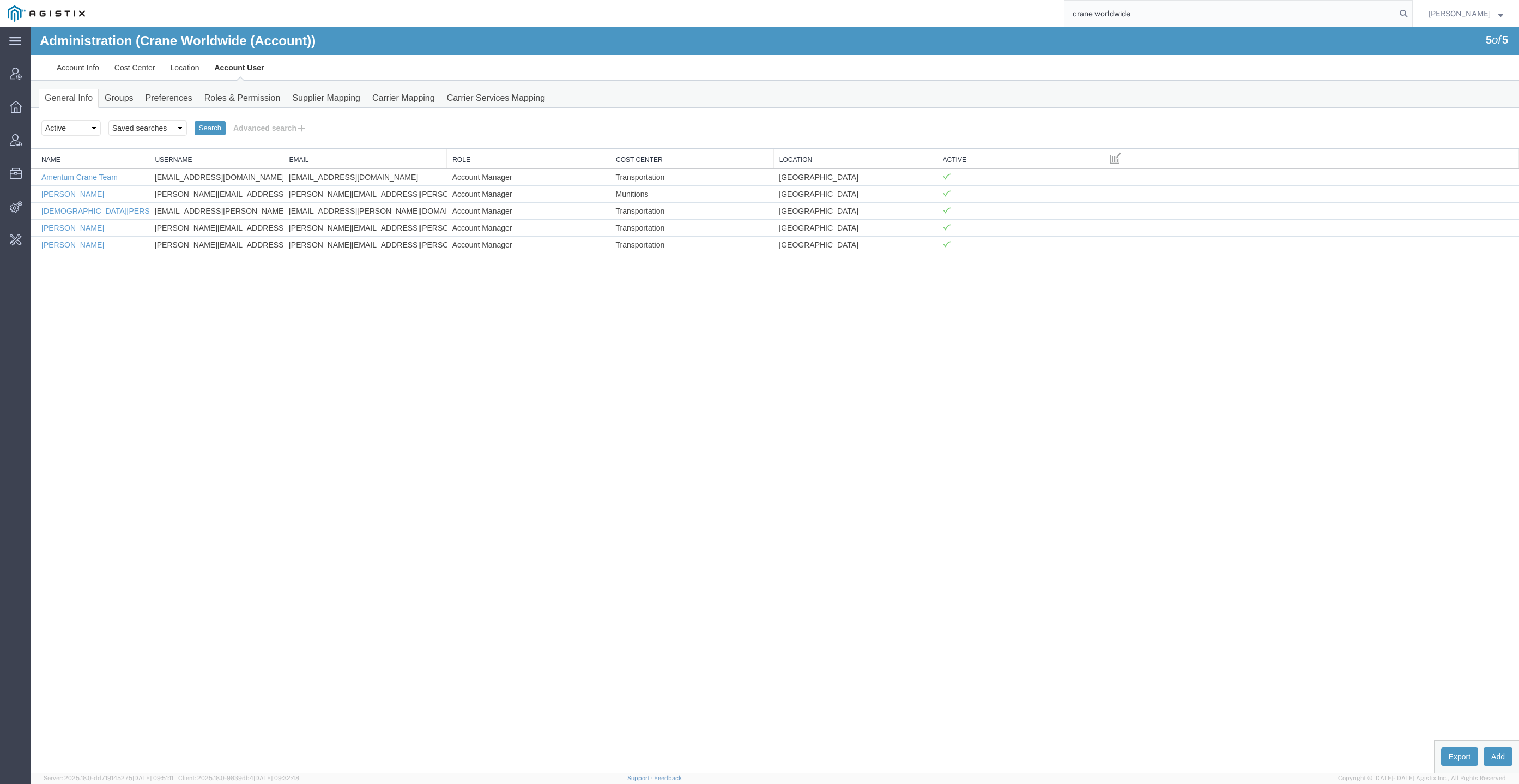
type input "crane worldwide"
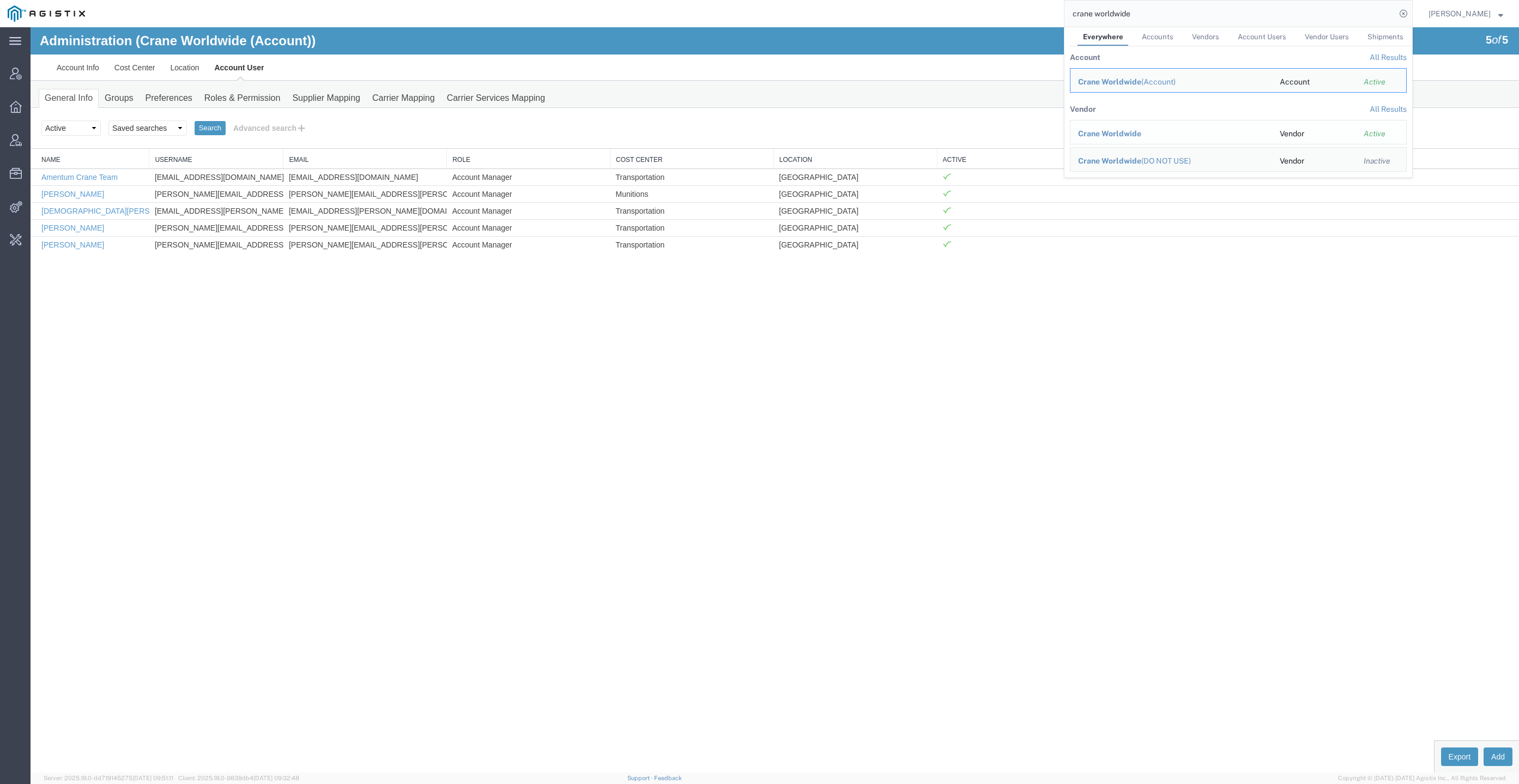
click at [1141, 129] on span "Crane Worldwide" at bounding box center [1110, 133] width 63 height 9
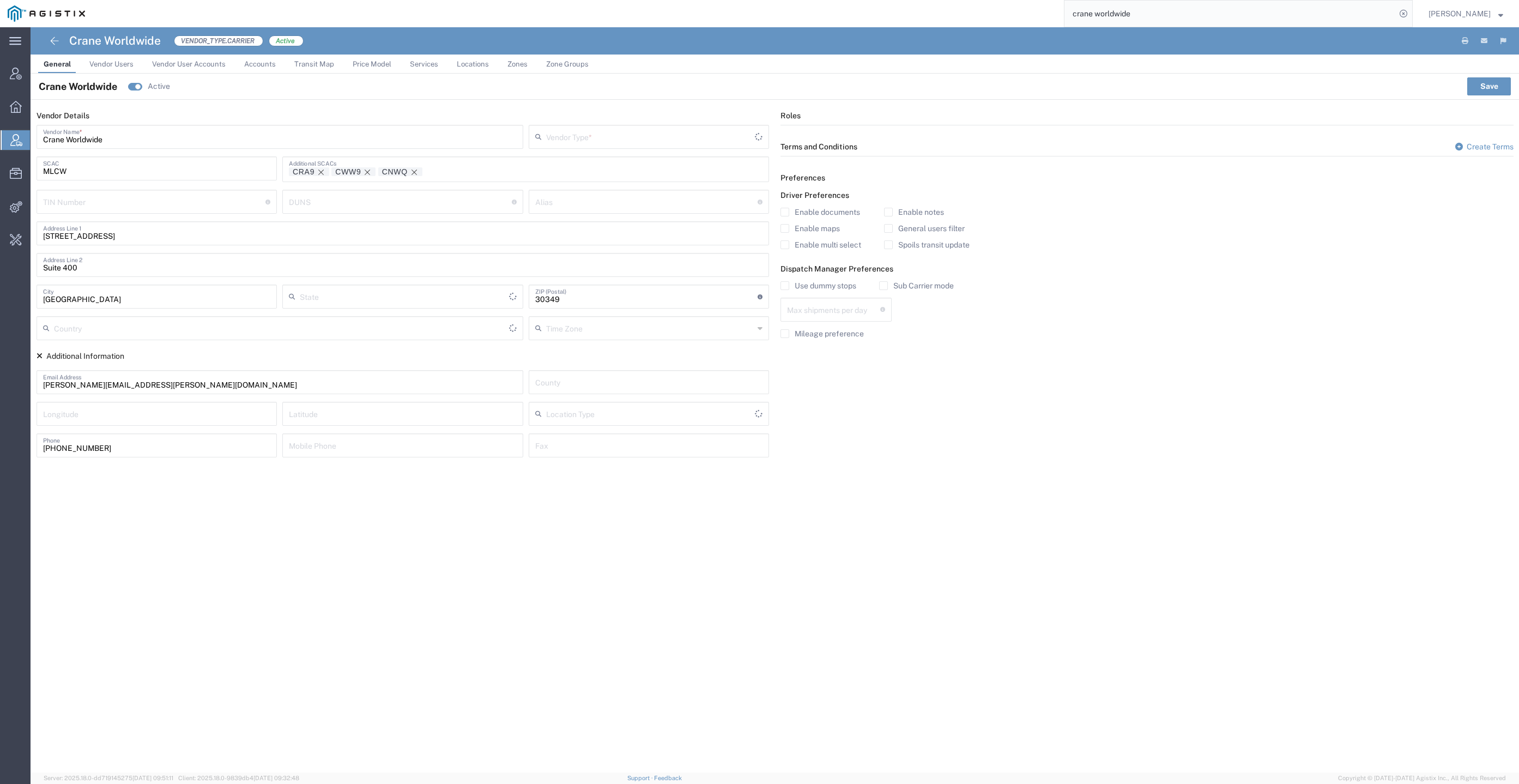
type input "Carrier"
type input "Georgia"
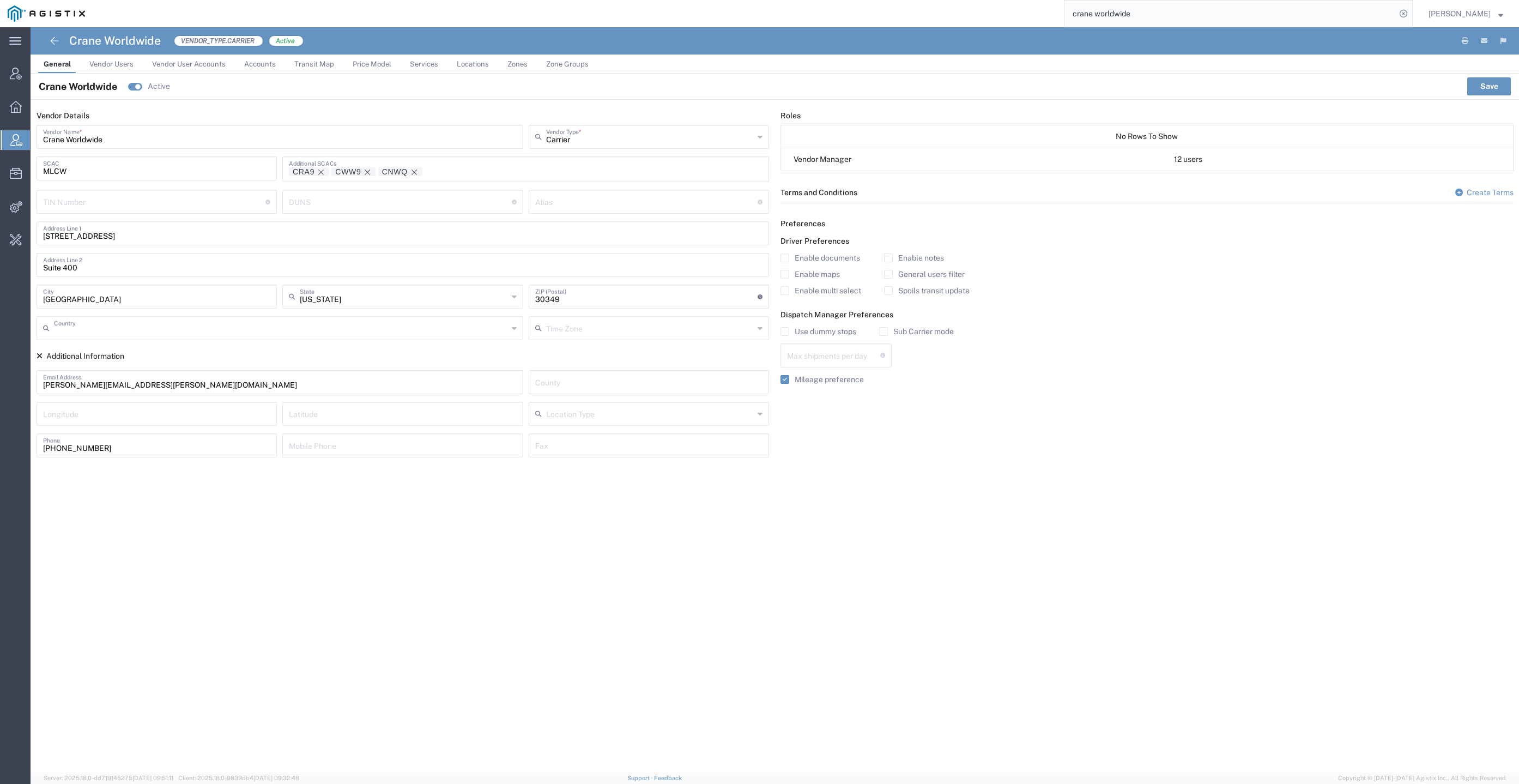
type input "United States"
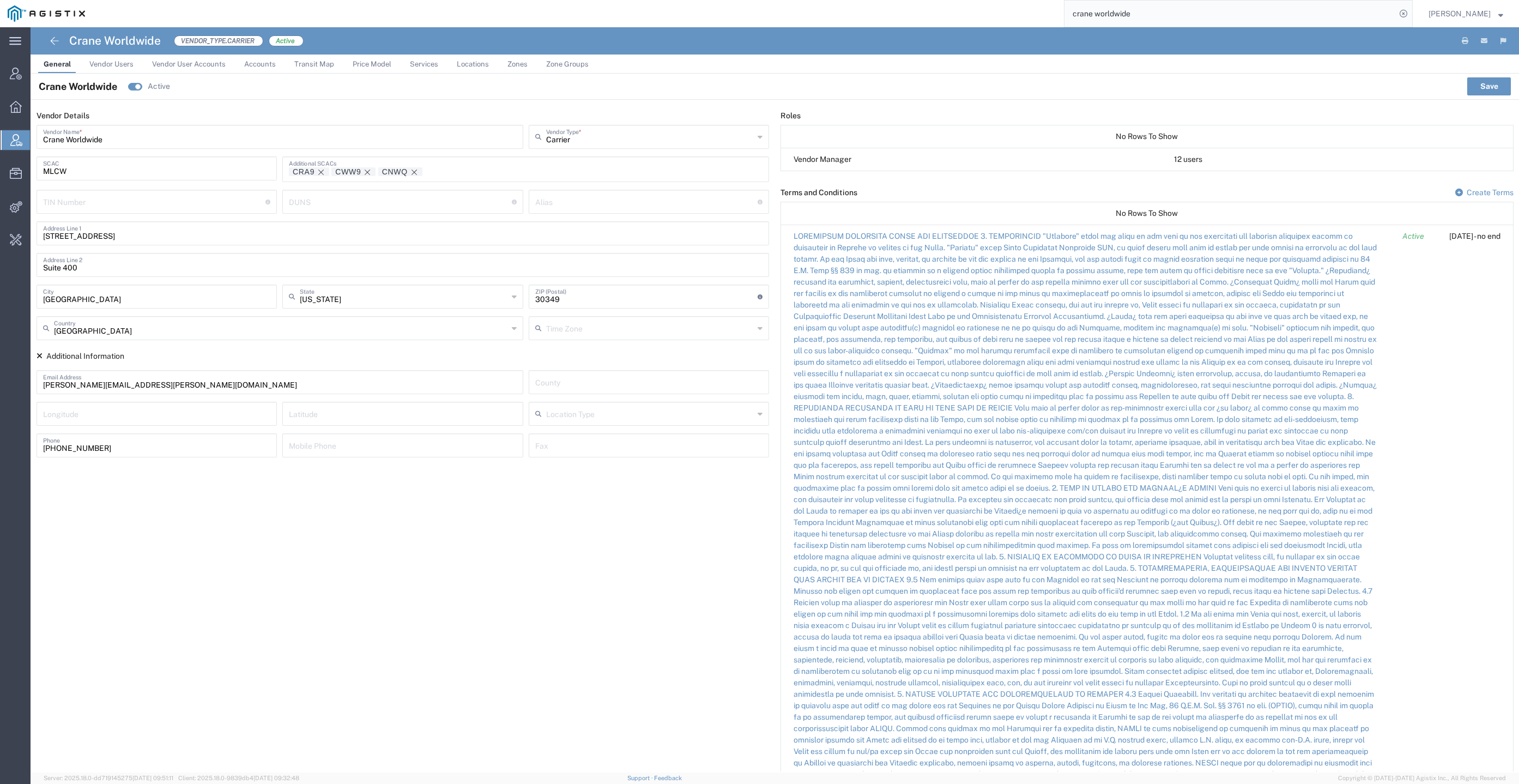
click at [262, 64] on span "Accounts" at bounding box center [260, 64] width 32 height 8
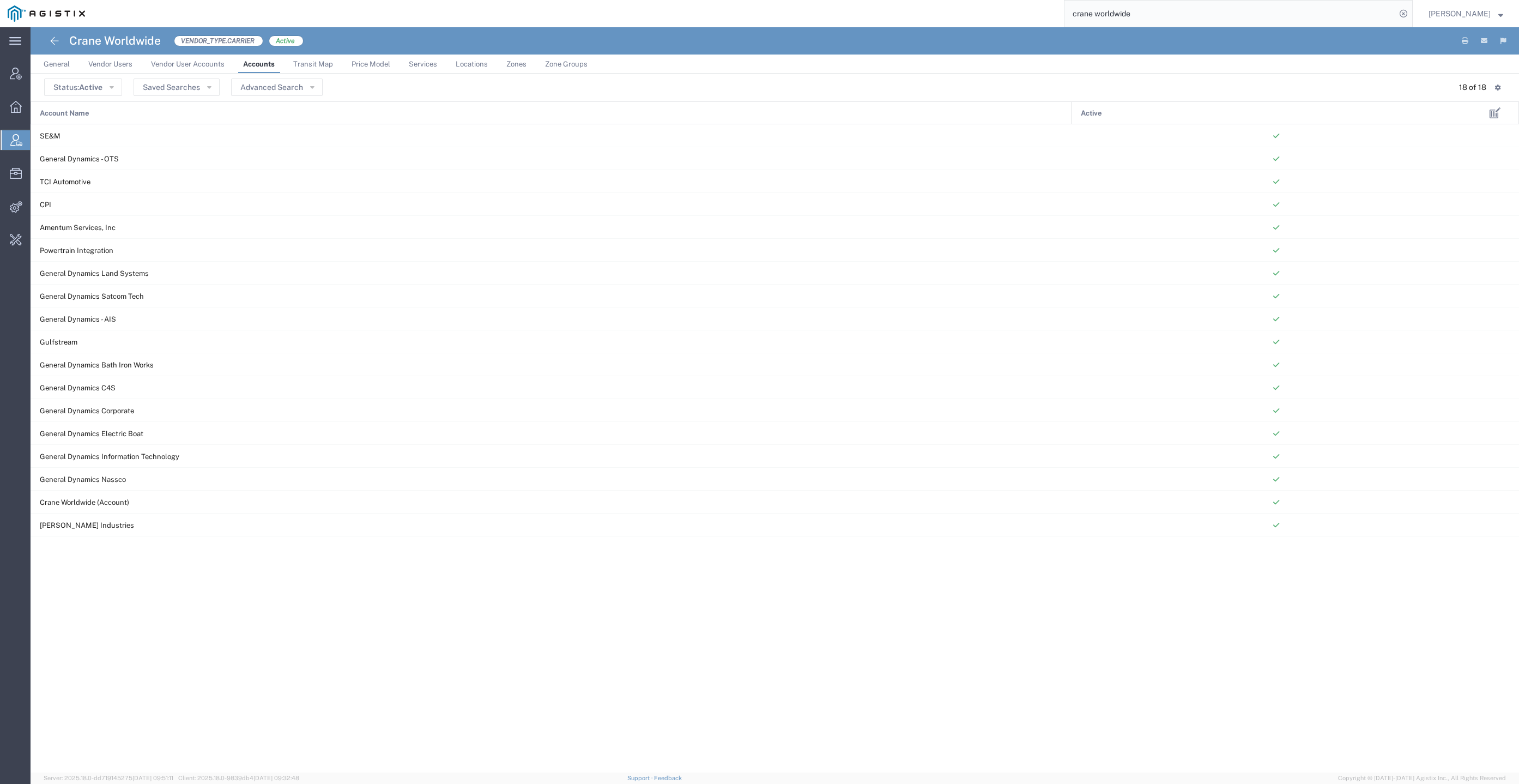
click at [122, 58] on link "Vendor Users" at bounding box center [111, 64] width 55 height 19
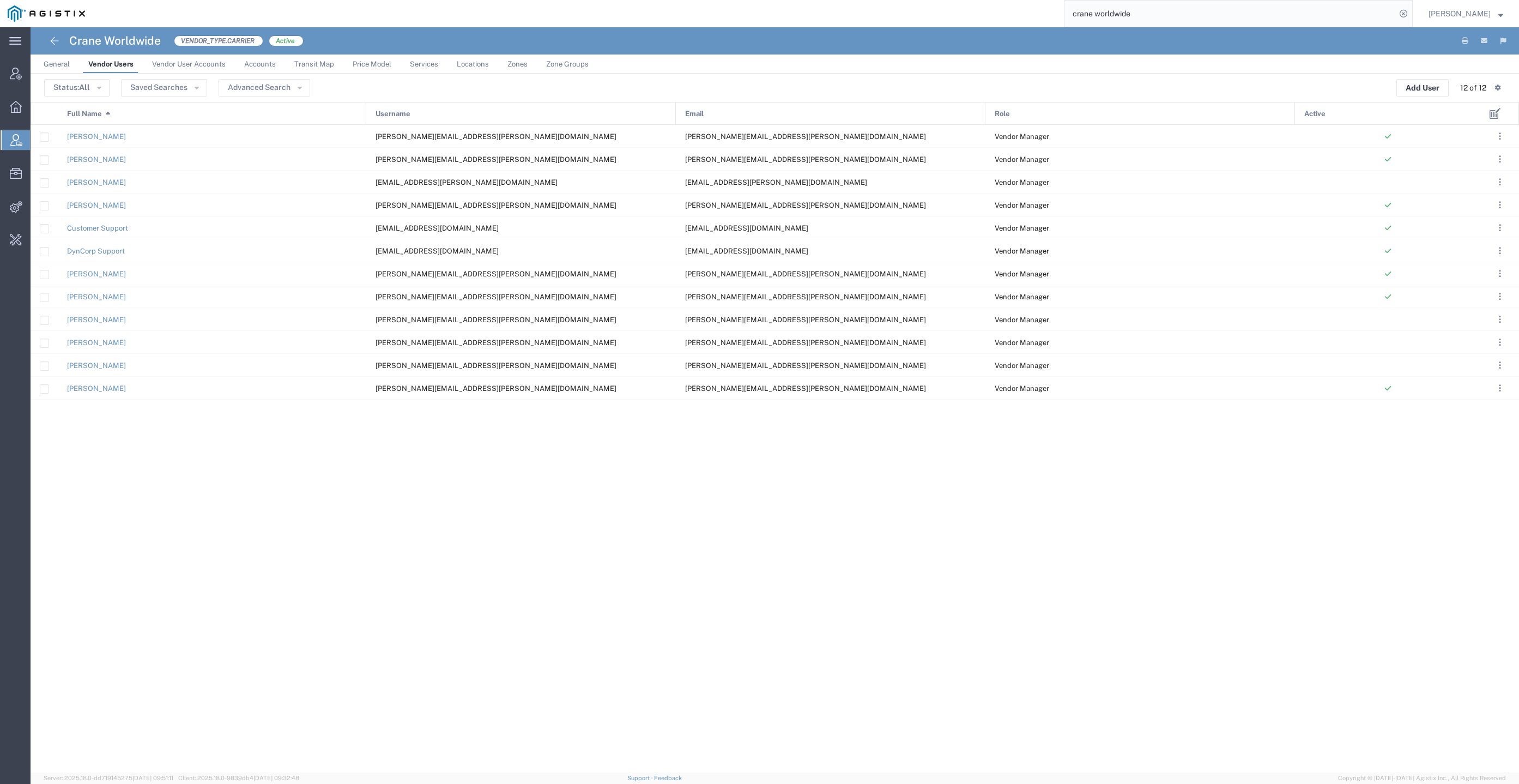
click at [1198, 27] on agx-page-header "Crane Worldwide VENDOR_TYPE.CARRIER Active" at bounding box center [775, 40] width 1488 height 27
click at [1201, 21] on input "crane worldwide" at bounding box center [1230, 13] width 331 height 26
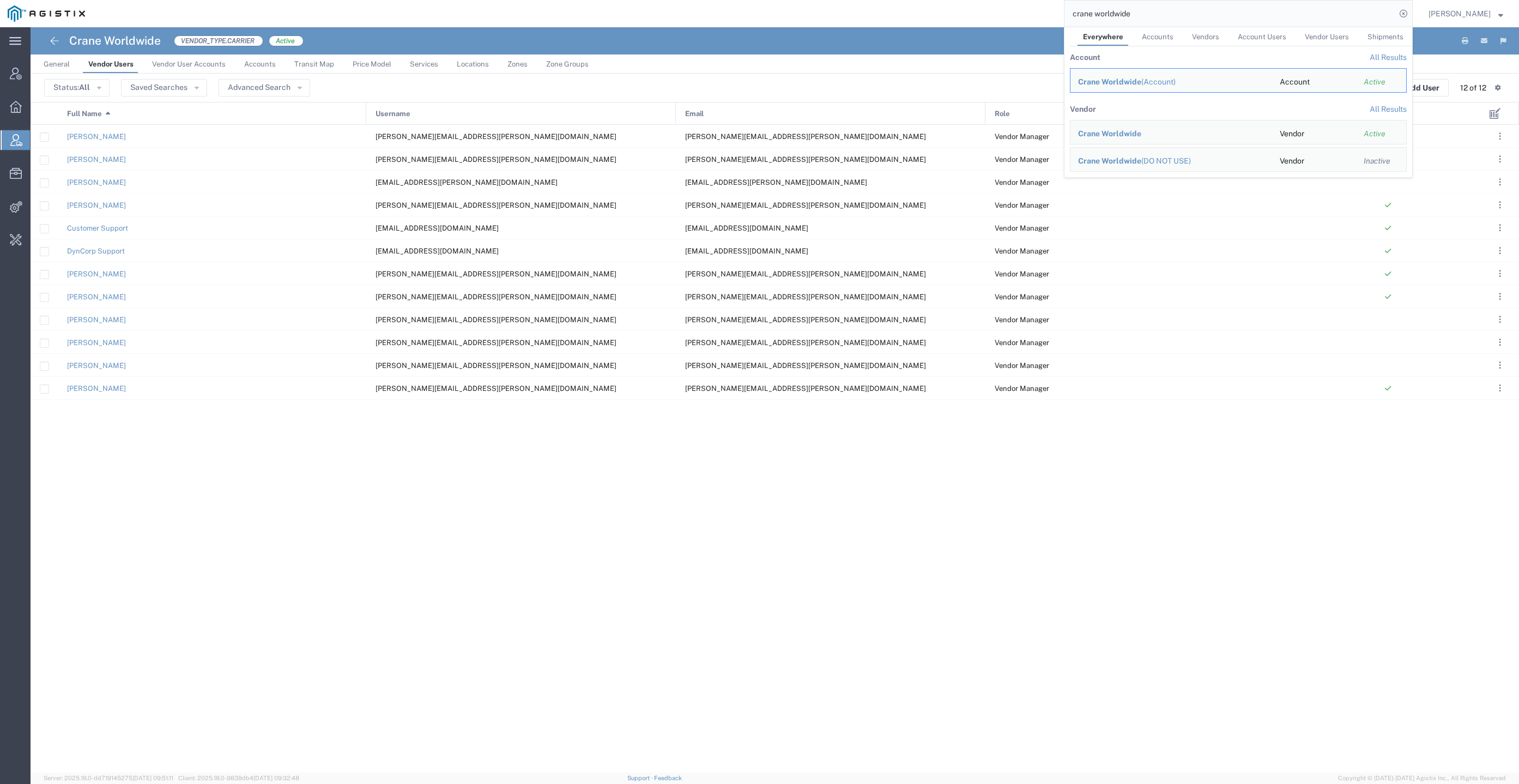
click at [1201, 21] on input "crane worldwide" at bounding box center [1230, 13] width 331 height 26
paste input "53331708"
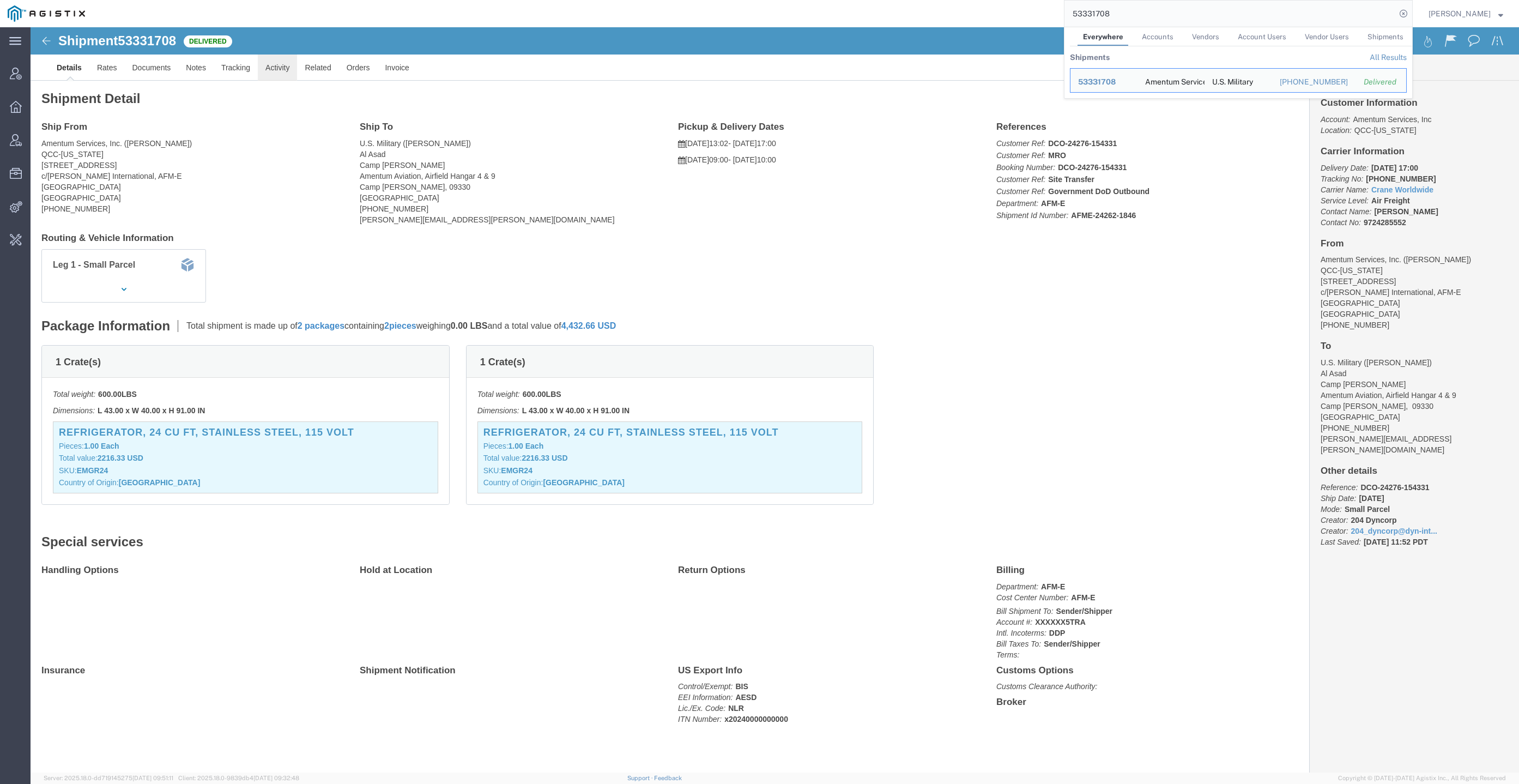
click link "Activity"
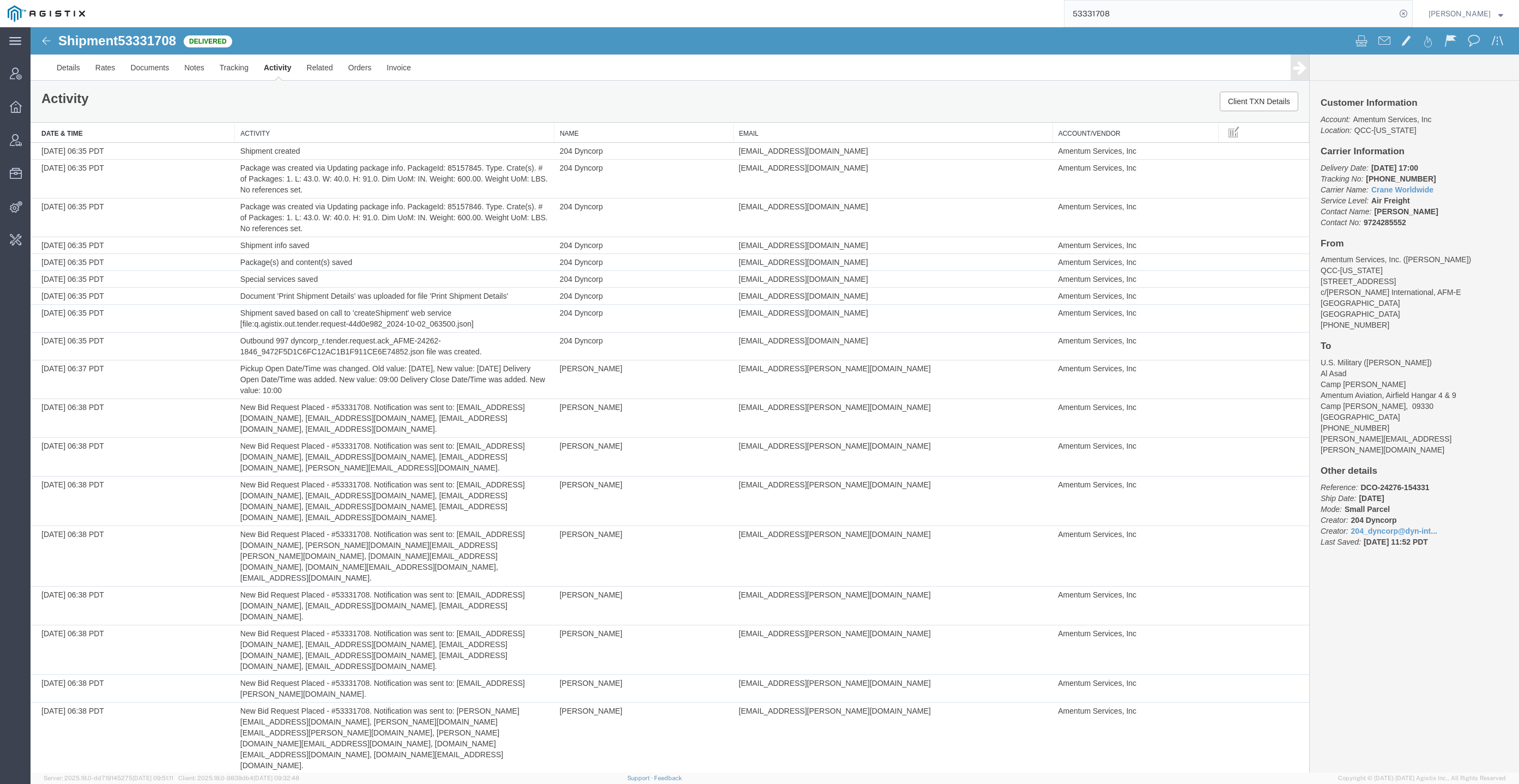
scroll to position [922, 0]
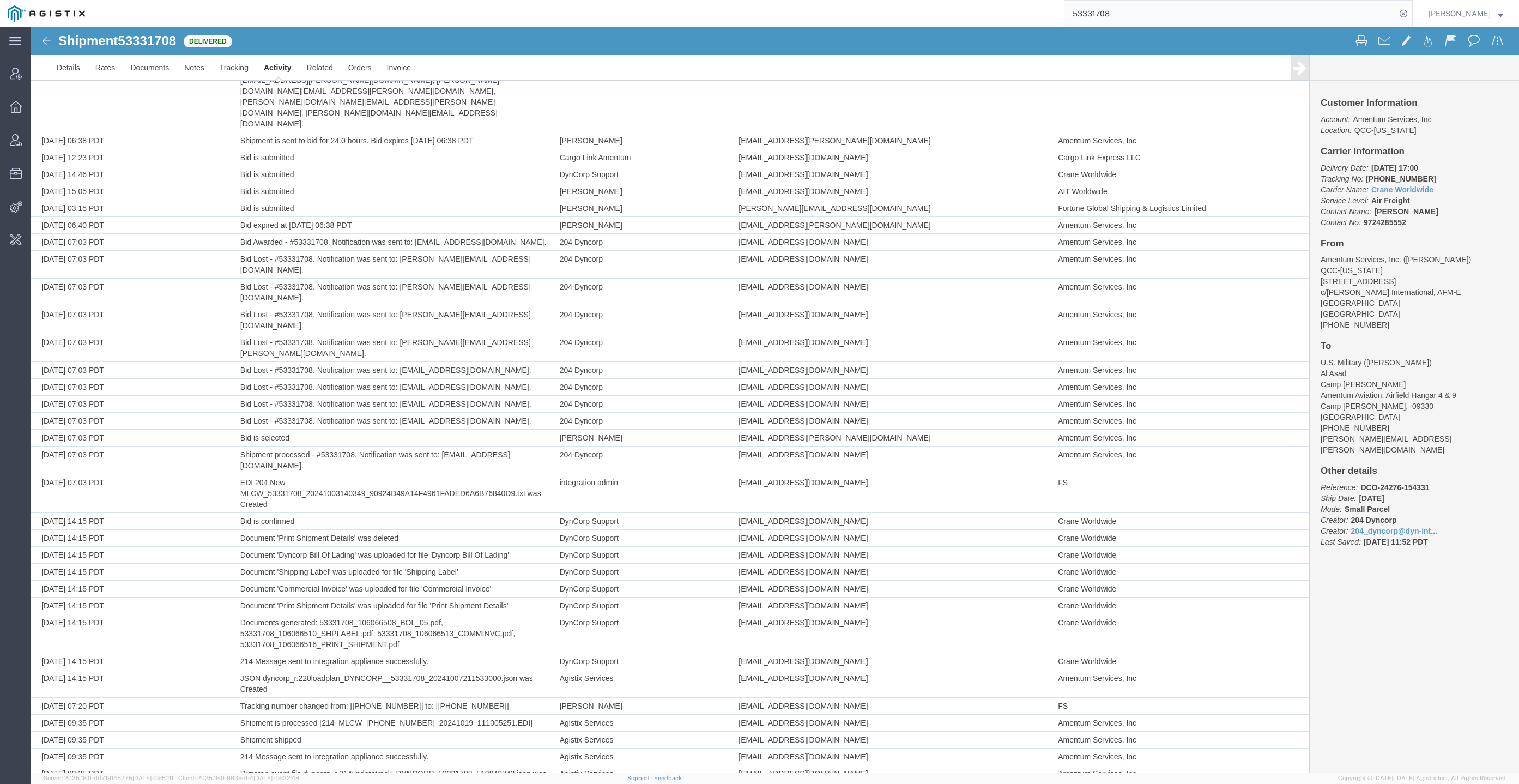
drag, startPoint x: 907, startPoint y: 222, endPoint x: 937, endPoint y: 807, distance: 585.8
drag, startPoint x: 827, startPoint y: 736, endPoint x: 734, endPoint y: 739, distance: 93.0
drag, startPoint x: 958, startPoint y: 32, endPoint x: 909, endPoint y: 36, distance: 49.2
click at [958, 32] on div at bounding box center [1147, 42] width 744 height 23
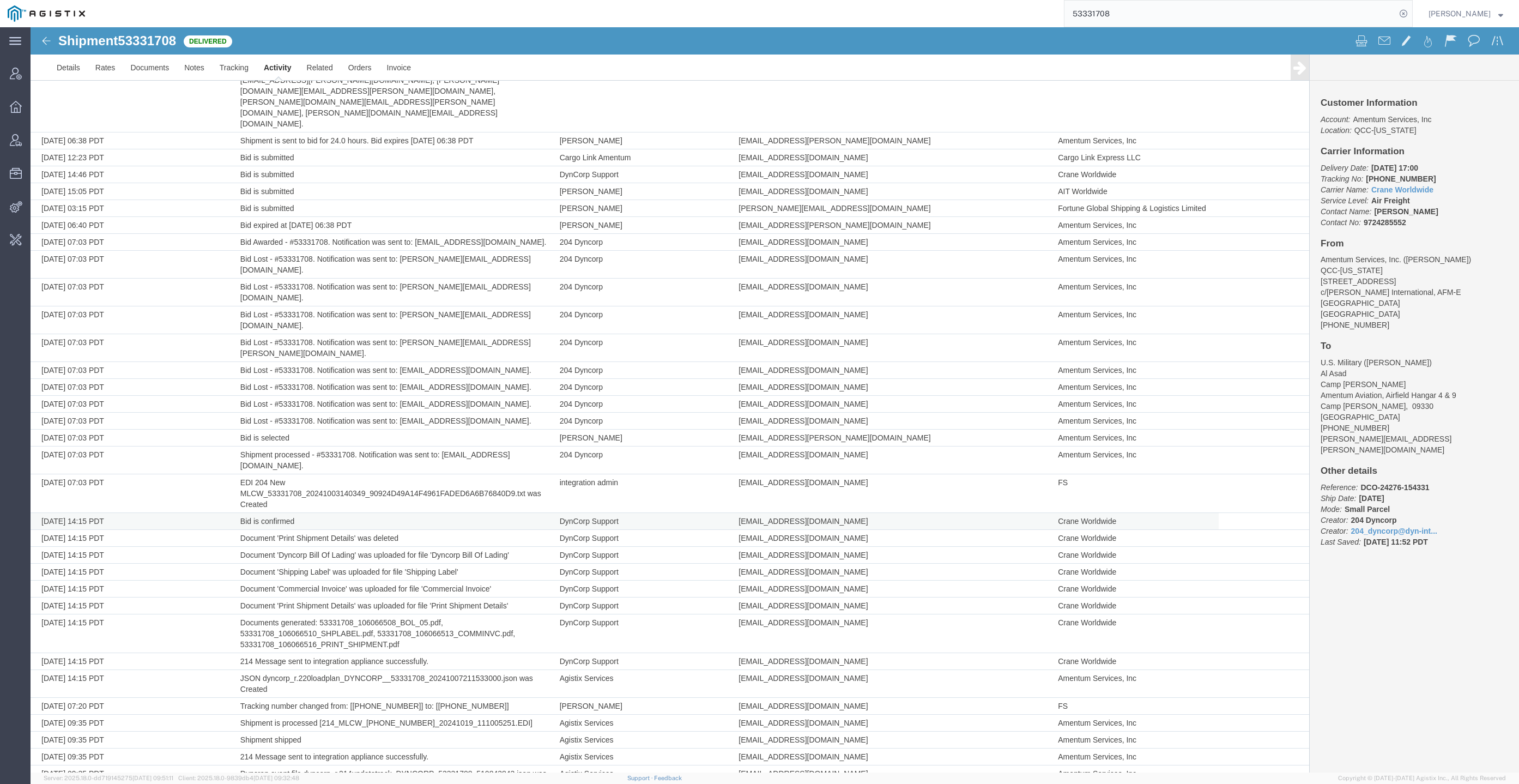
click at [805, 517] on span "dyncorpdfw@craneww.com" at bounding box center [802, 521] width 129 height 9
copy td "dyncorpdfw@craneww.com"
click at [629, 334] on td "204 Dyncorp" at bounding box center [643, 348] width 179 height 28
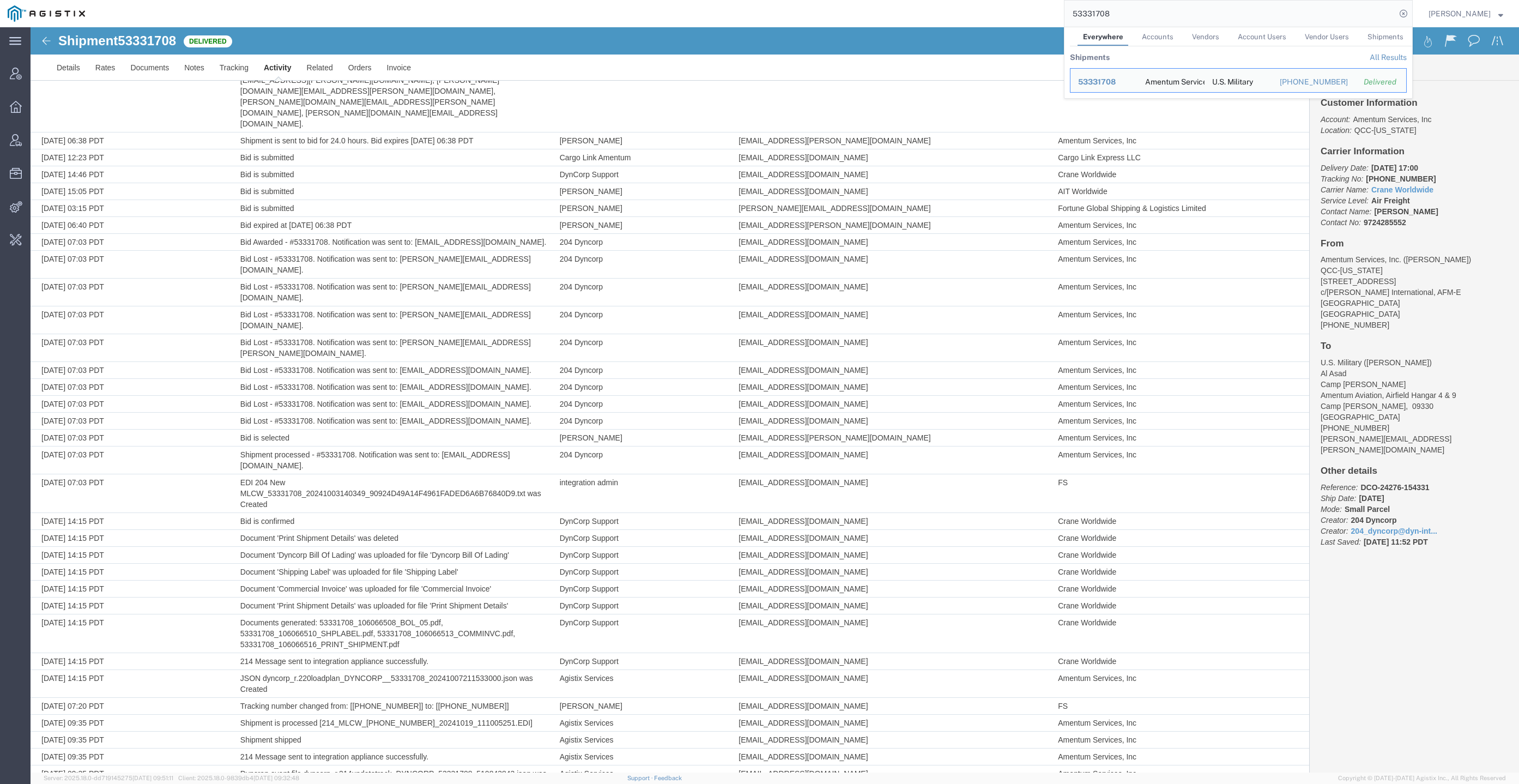
click at [1280, 17] on input "53331708" at bounding box center [1230, 13] width 331 height 26
paste input "115435"
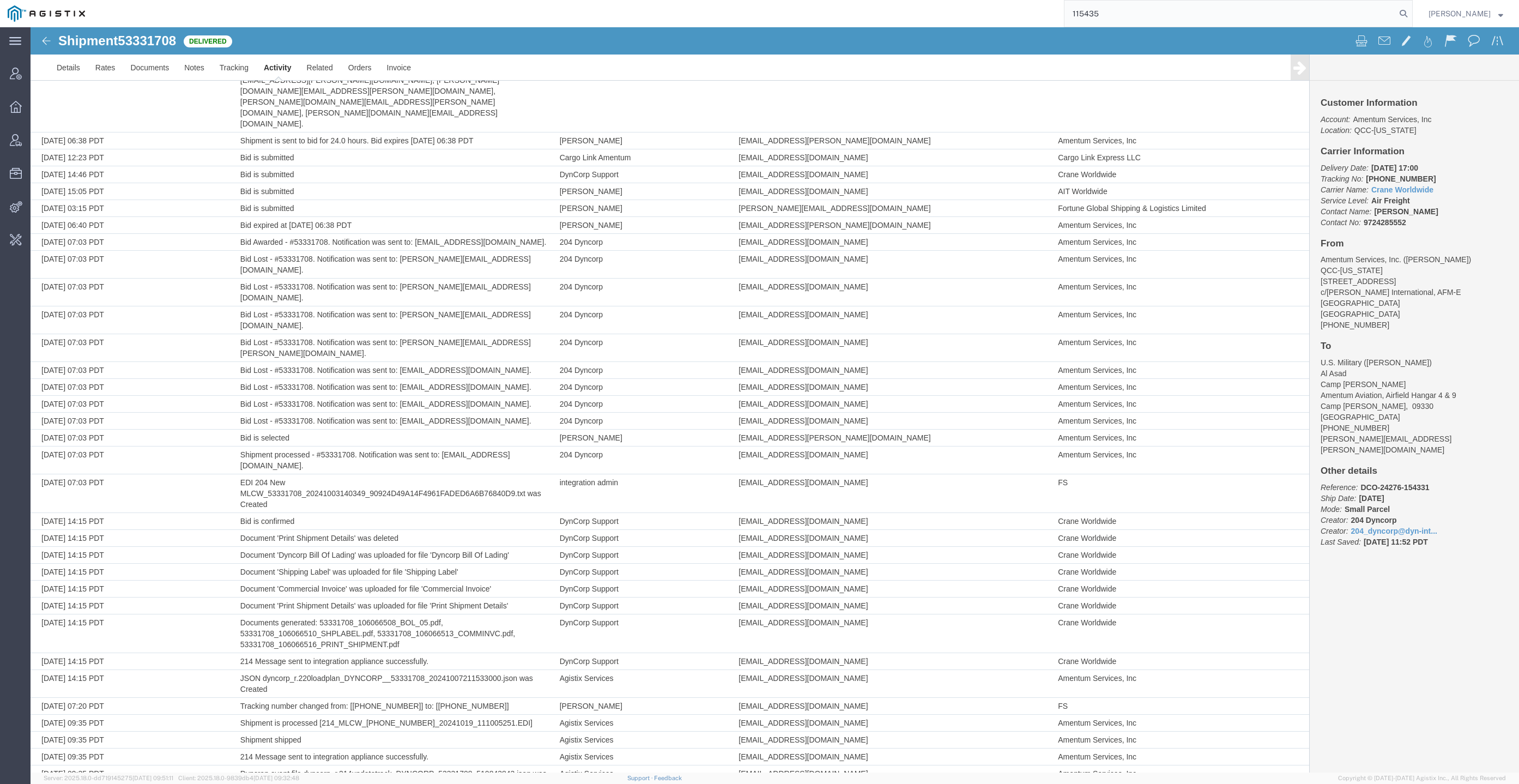
click at [1387, 8] on input "115435" at bounding box center [1230, 13] width 331 height 26
paste input "56292686"
type input "56292686"
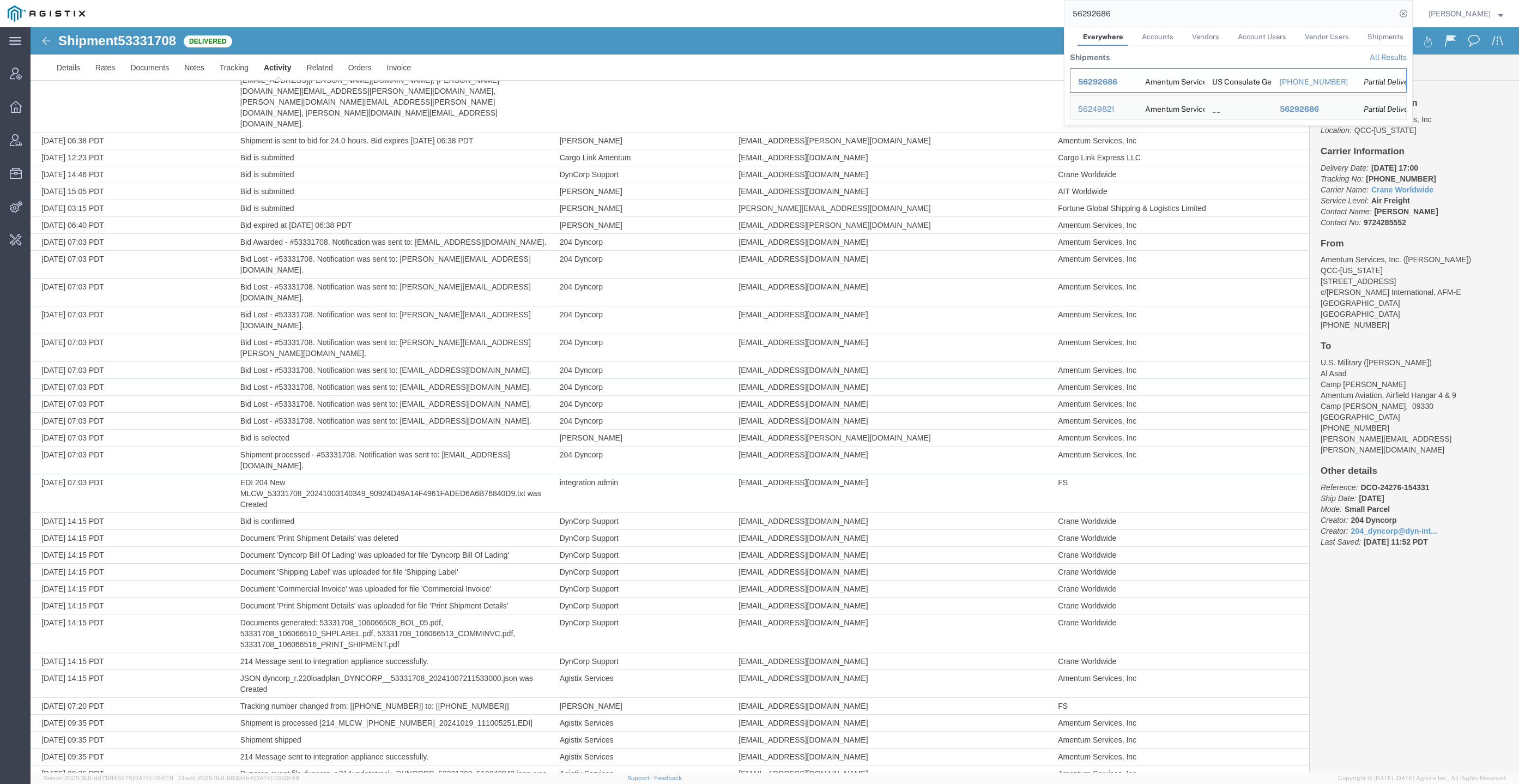
click at [1118, 81] on span "56292686" at bounding box center [1098, 81] width 40 height 9
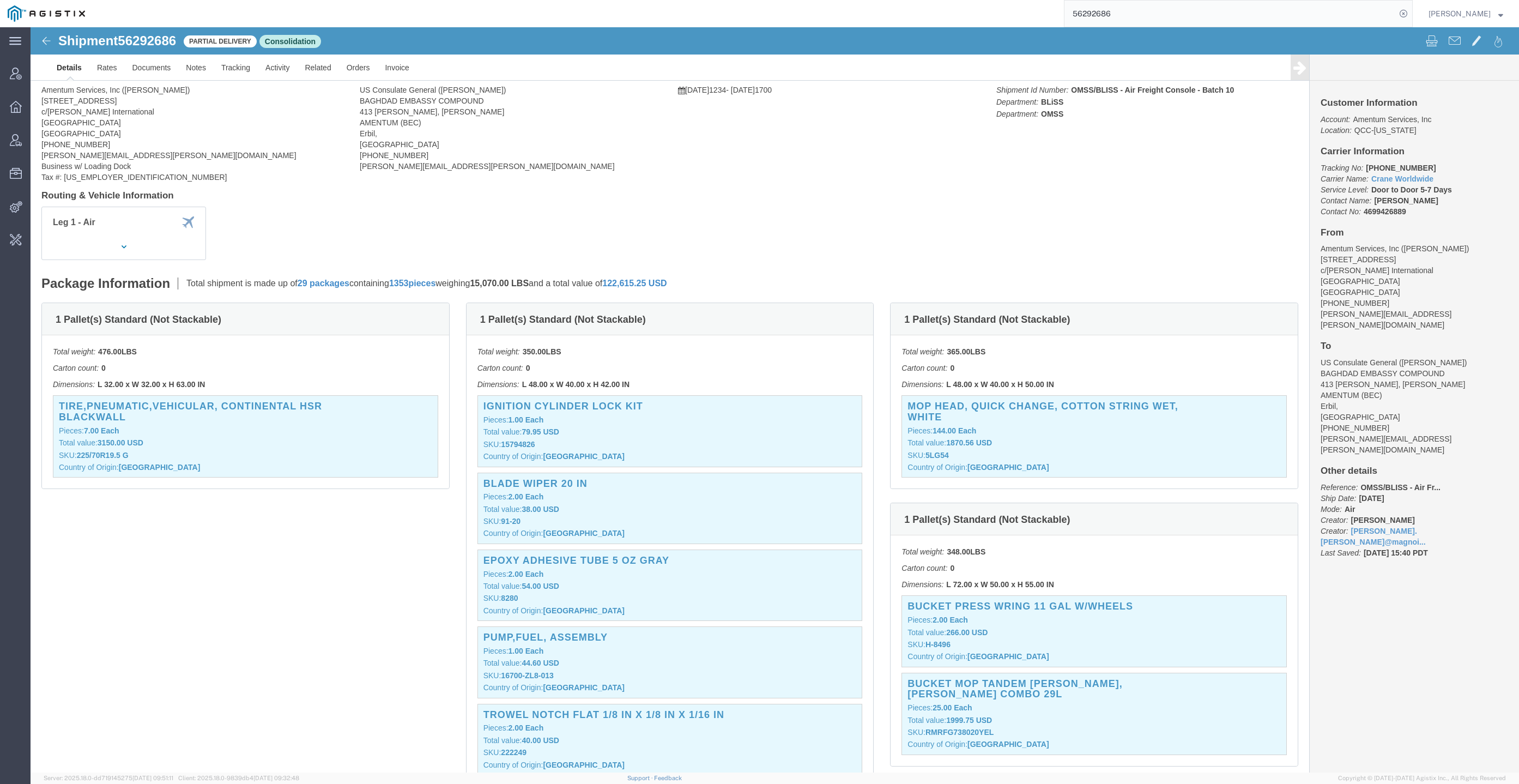
click div
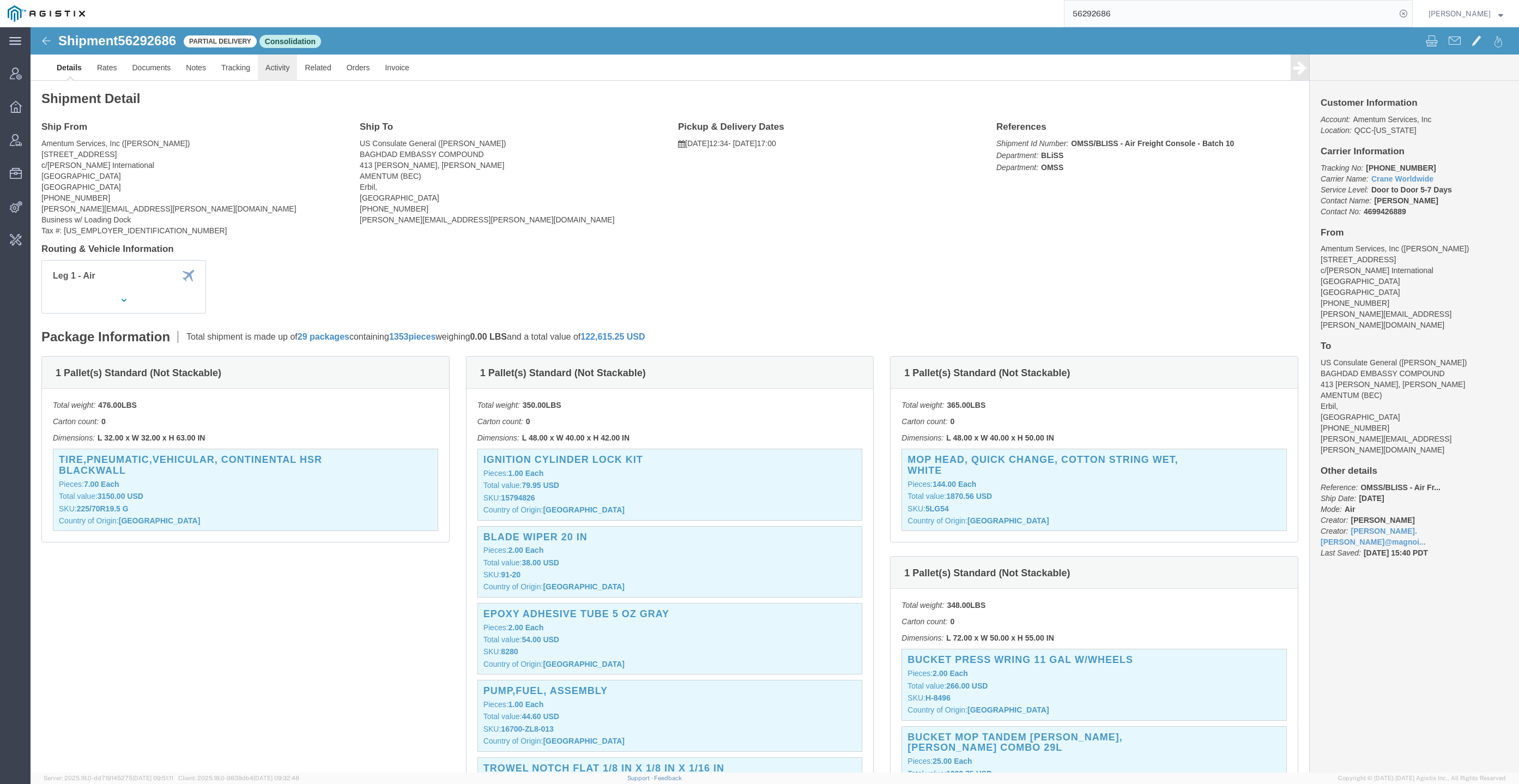
click link "Activity"
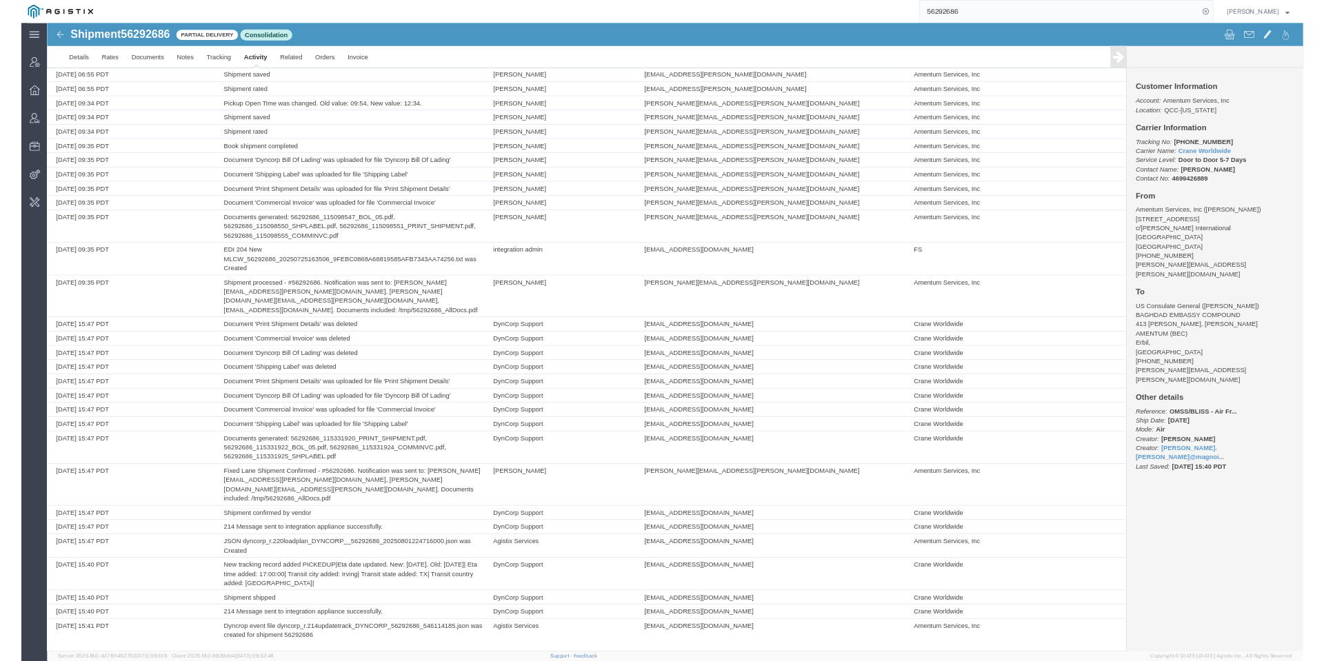
scroll to position [1791, 0]
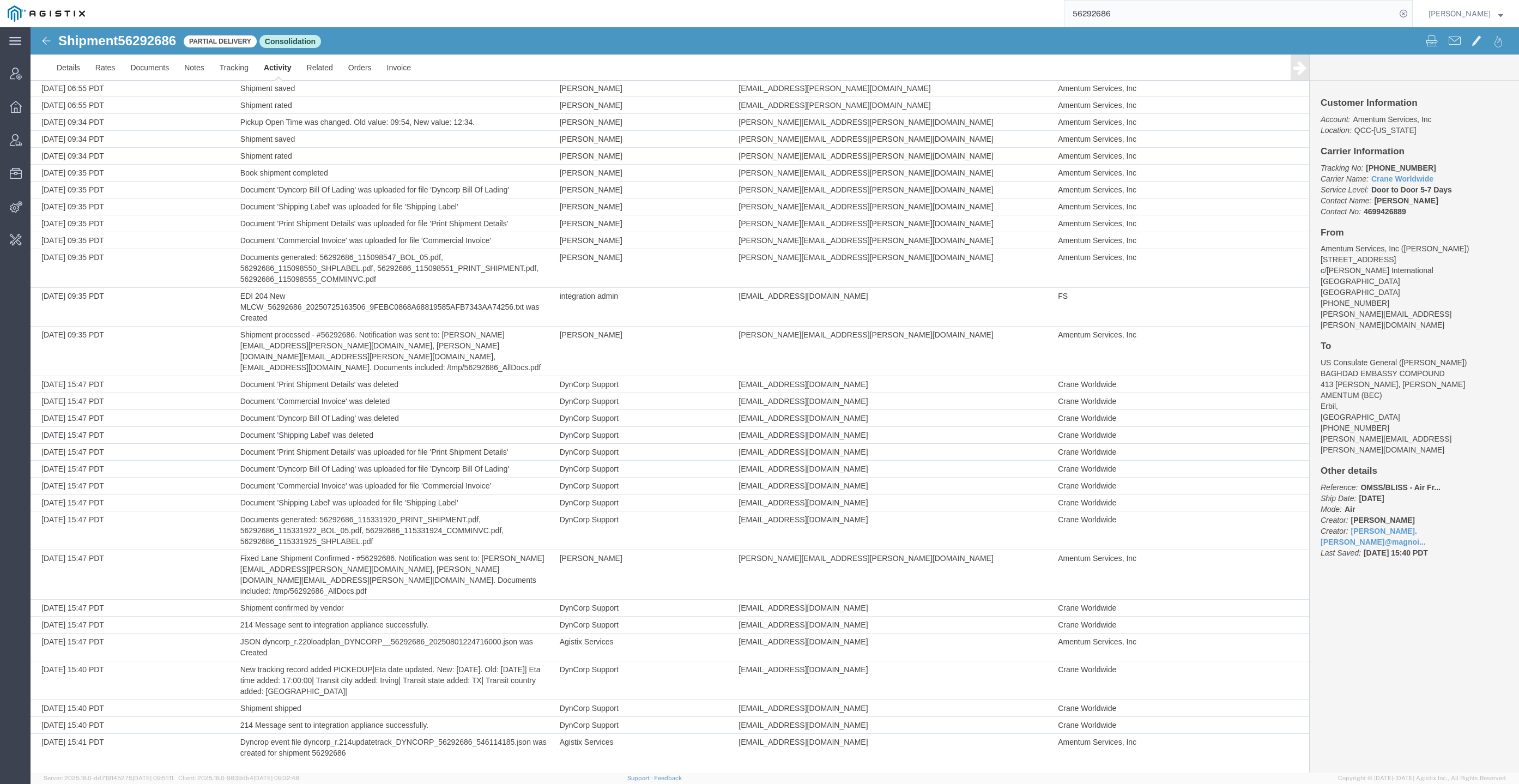
click at [841, 31] on div at bounding box center [1147, 42] width 744 height 23
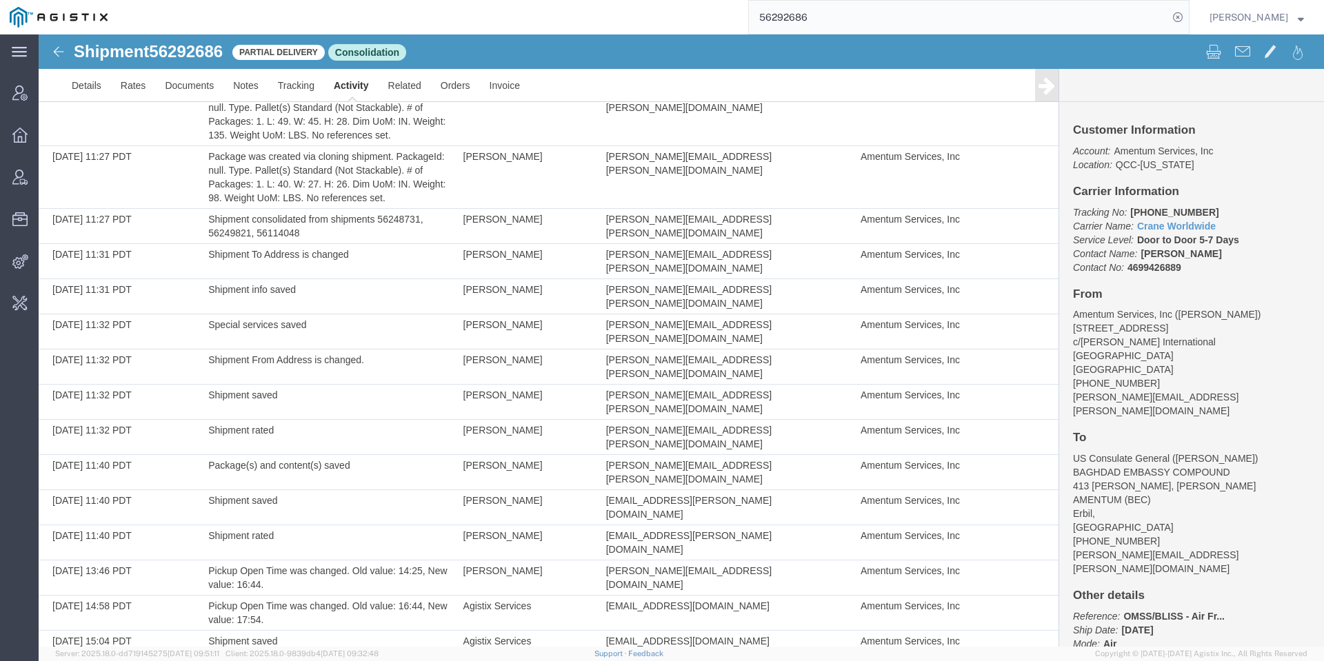
scroll to position [1792, 0]
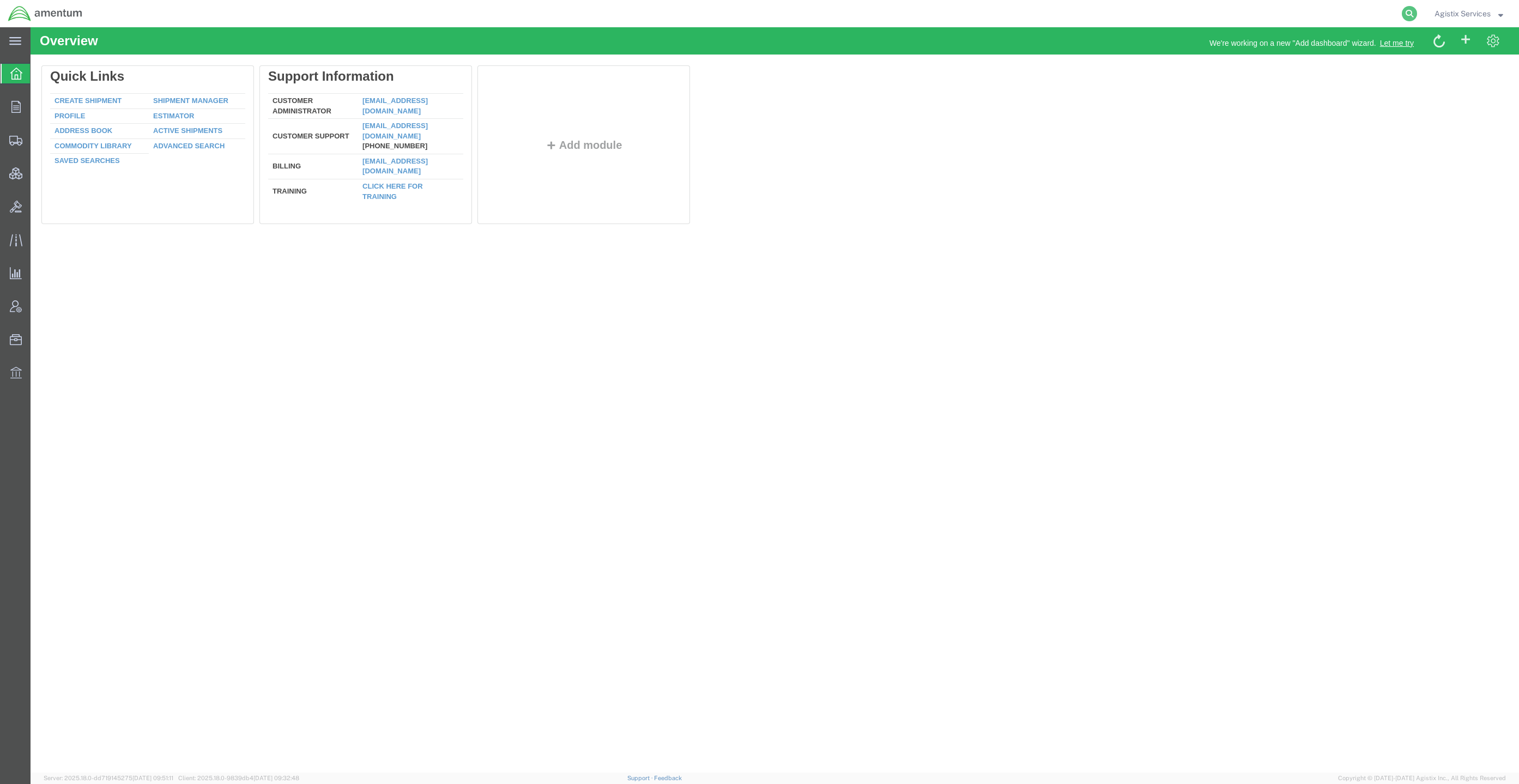
click at [1407, 8] on icon at bounding box center [1409, 13] width 15 height 15
paste input "56292686"
type input "56292686"
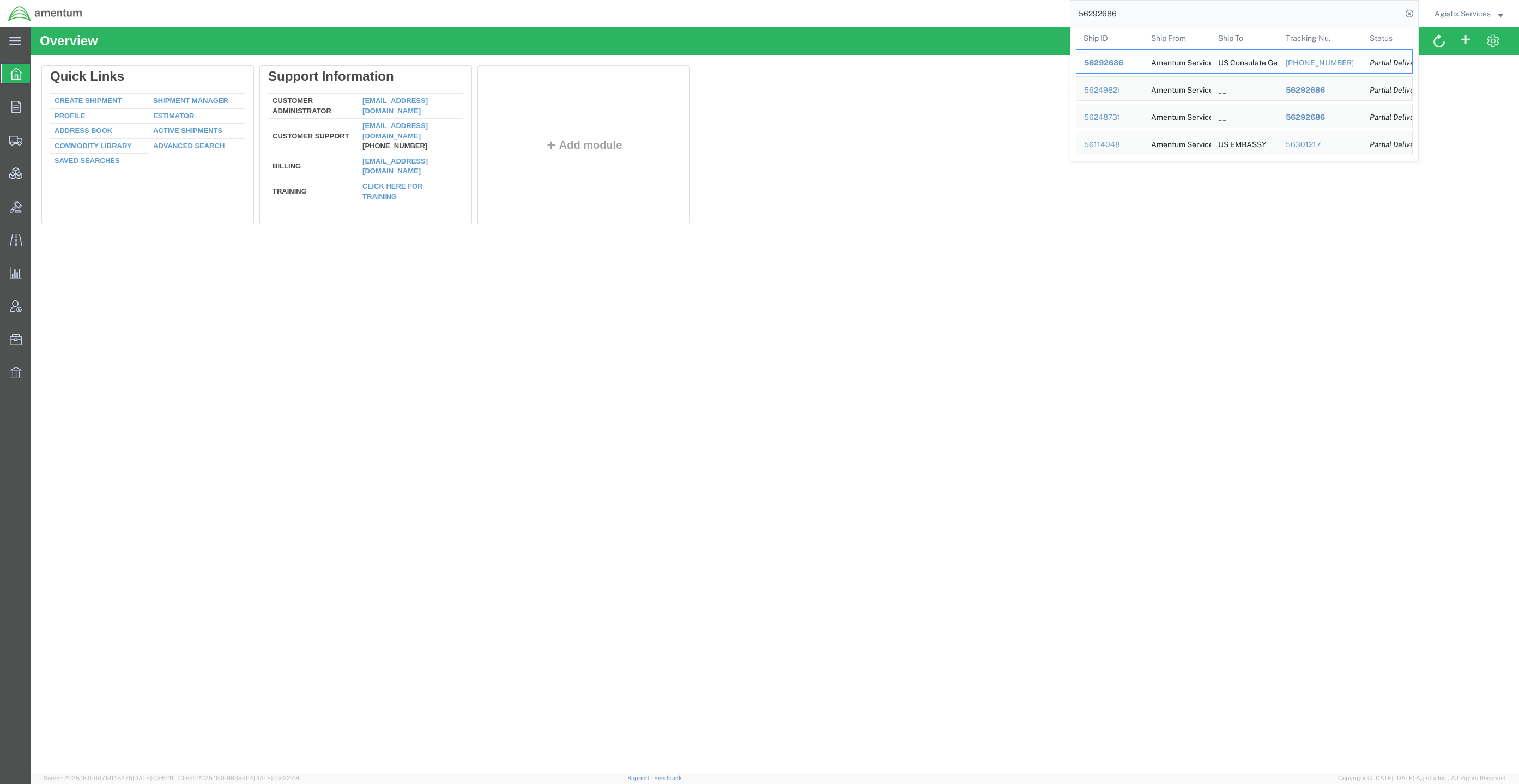
click at [1106, 58] on span "56292686" at bounding box center [1104, 62] width 40 height 9
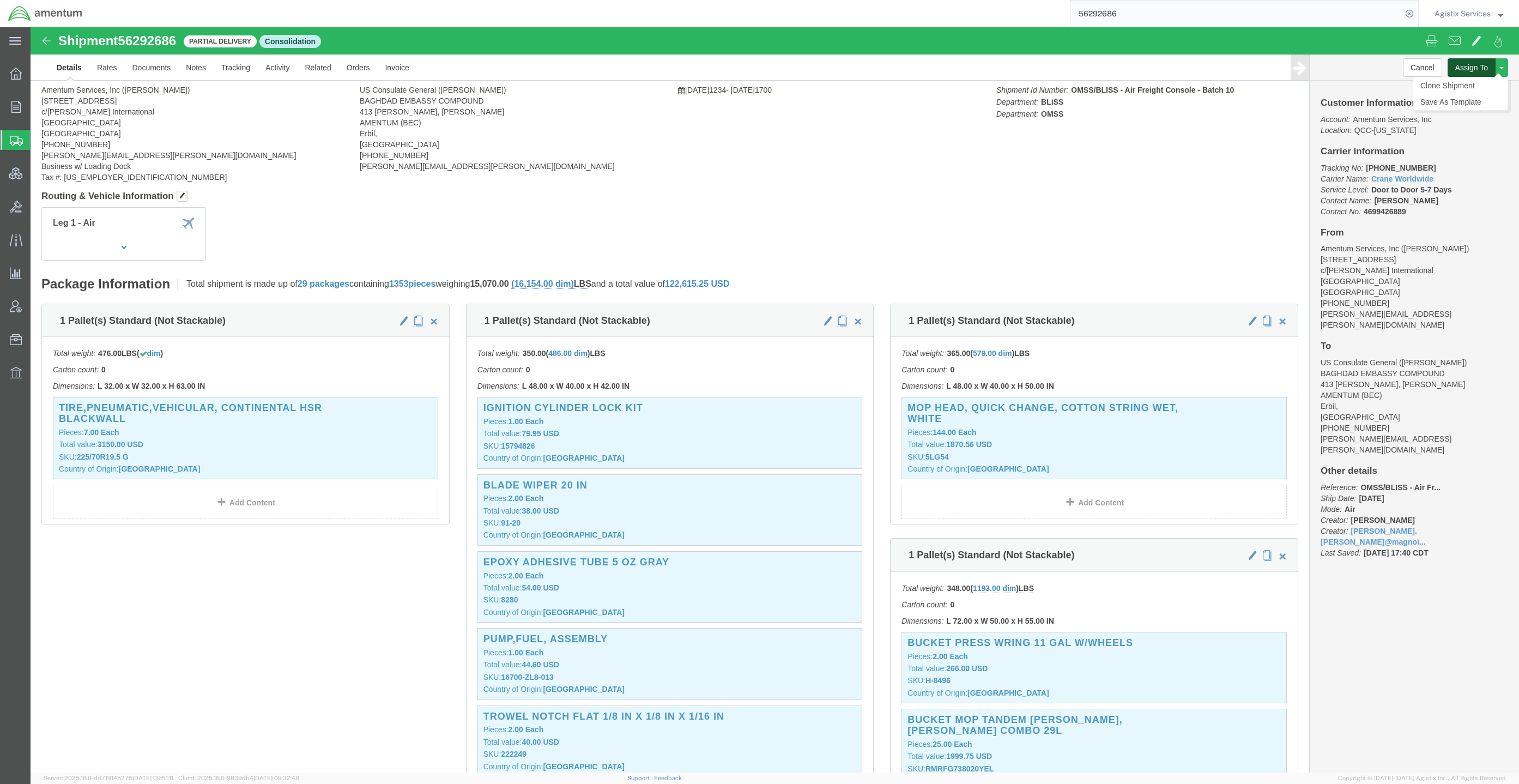
click button "Assign To"
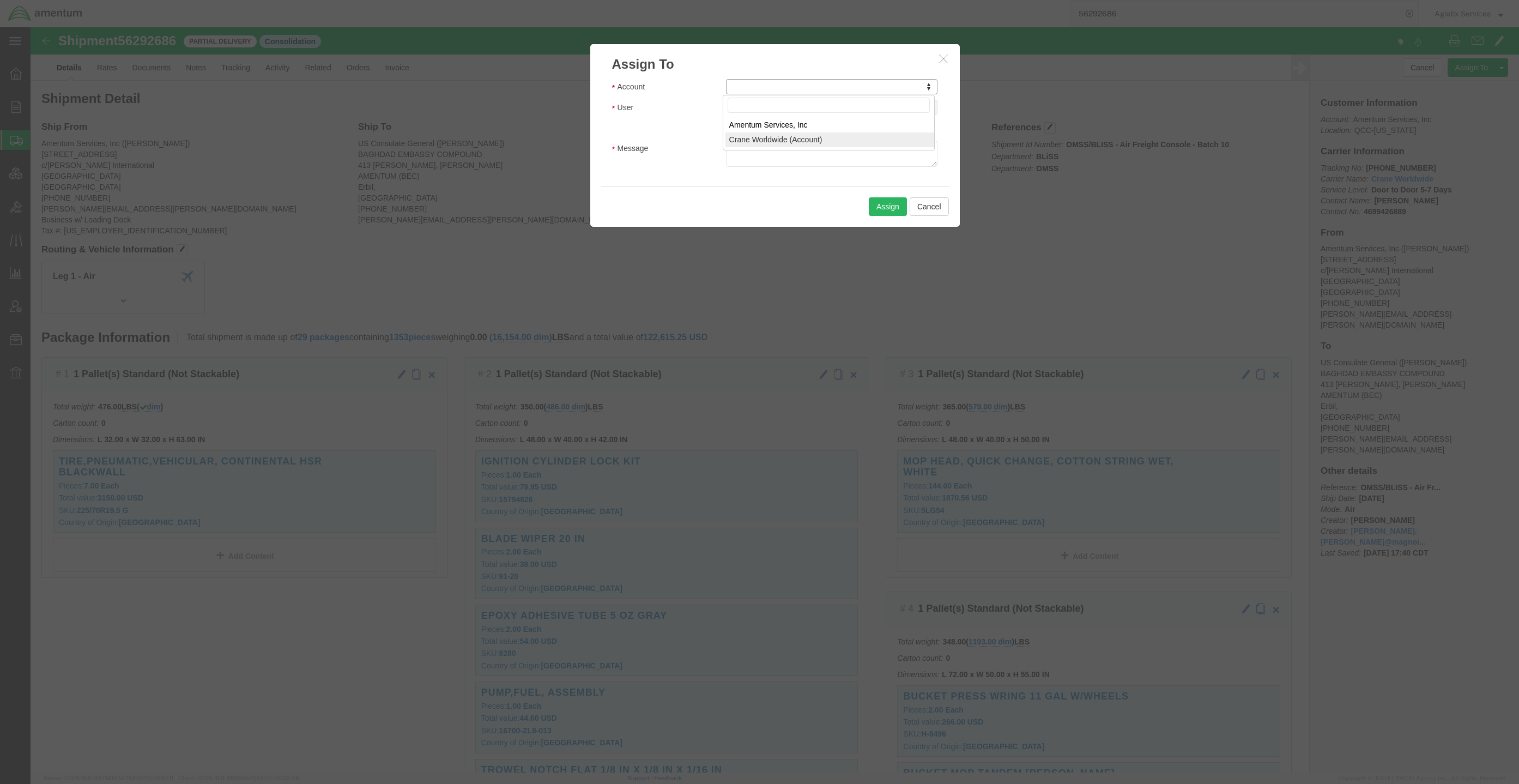
select select "107"
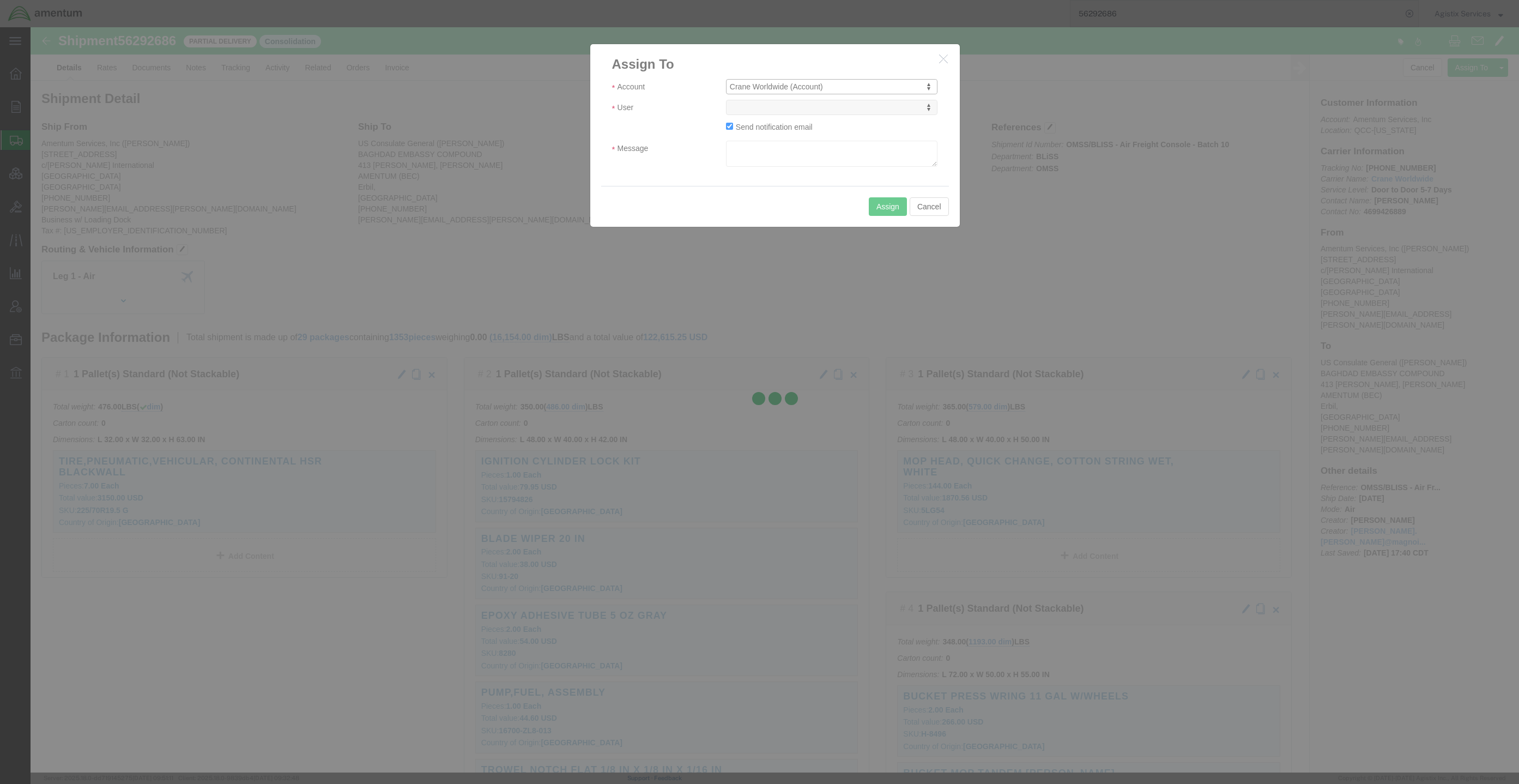
select select
